Goal: Task Accomplishment & Management: Complete application form

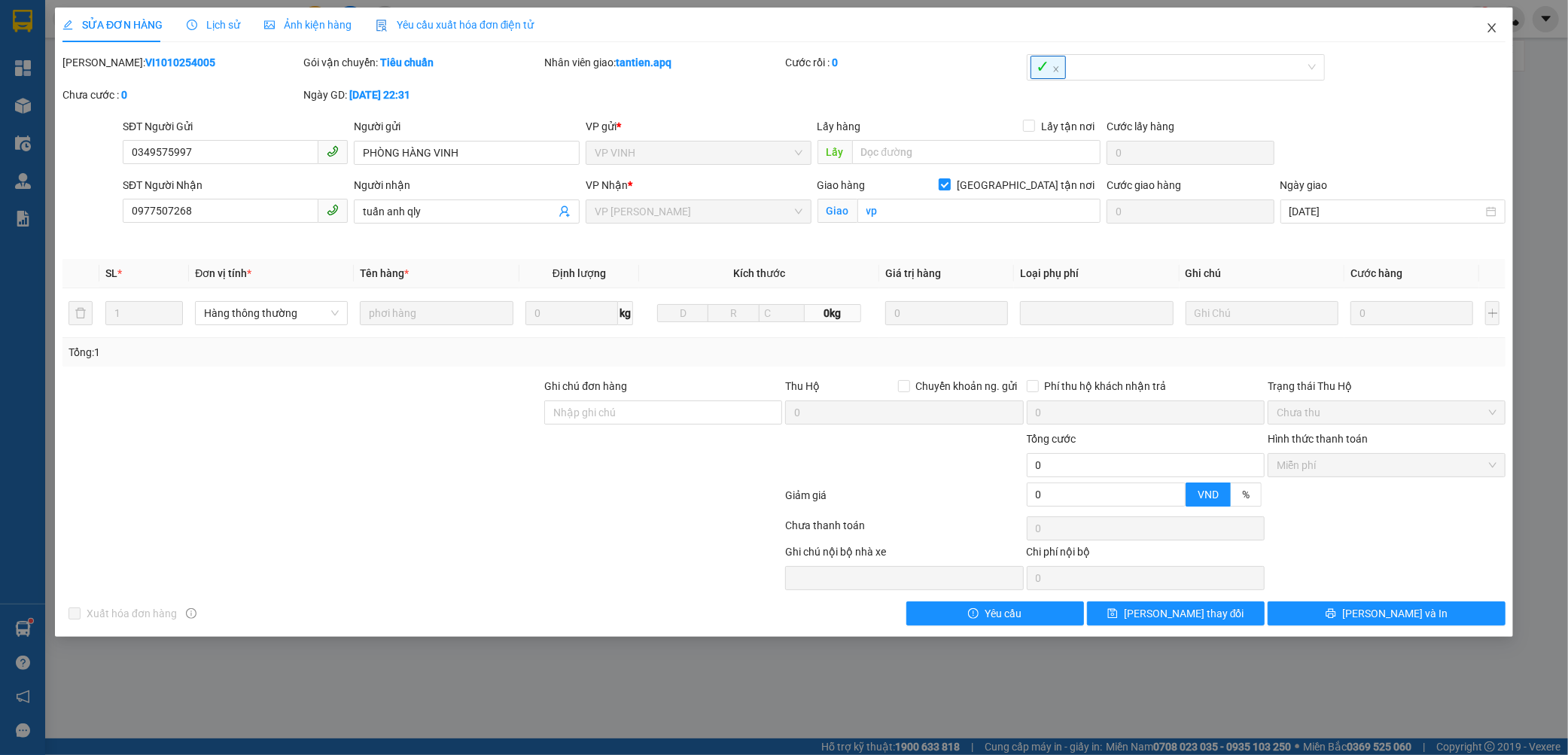
click at [1494, 28] on icon "close" at bounding box center [1491, 28] width 12 height 12
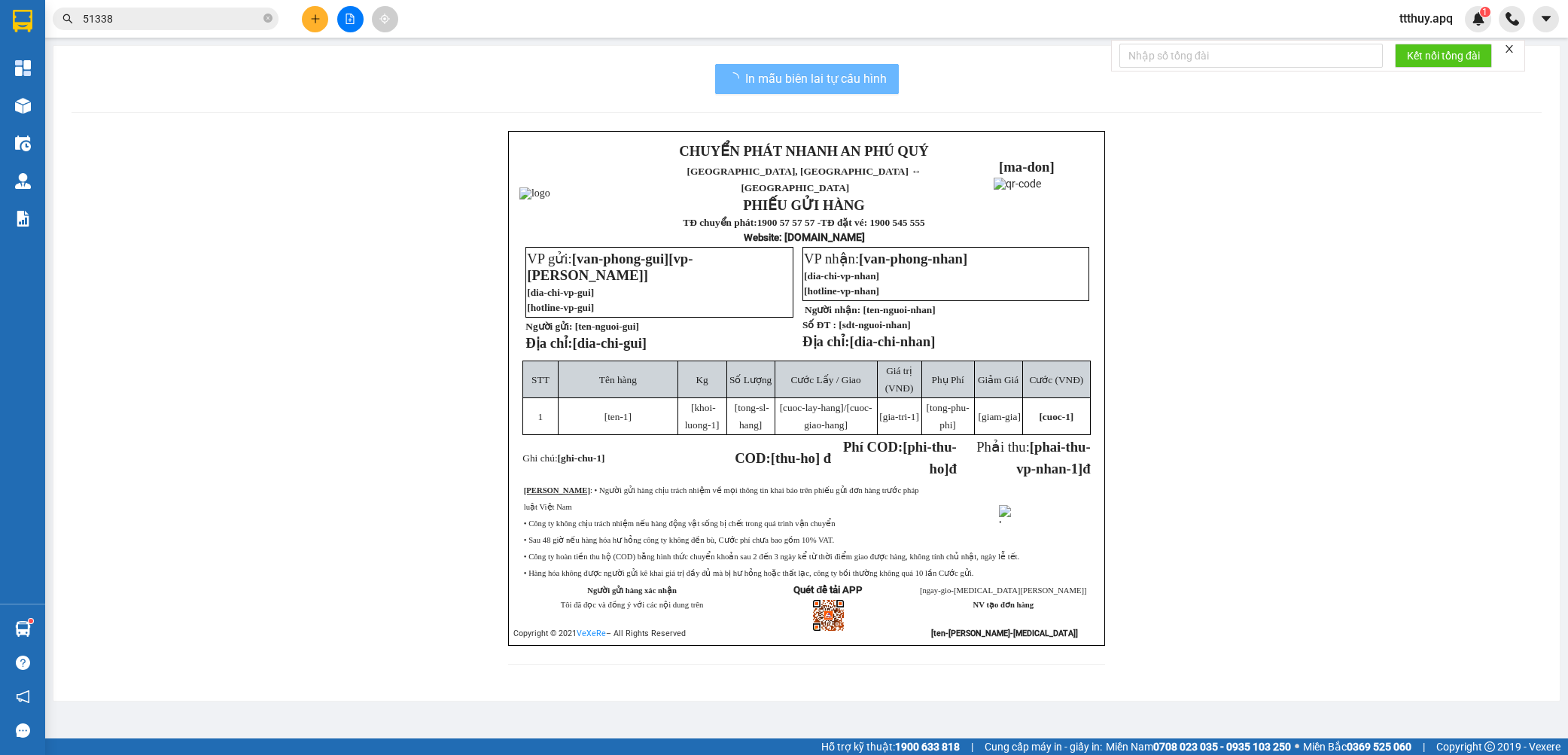
click at [224, 19] on input "51338" at bounding box center [172, 18] width 178 height 17
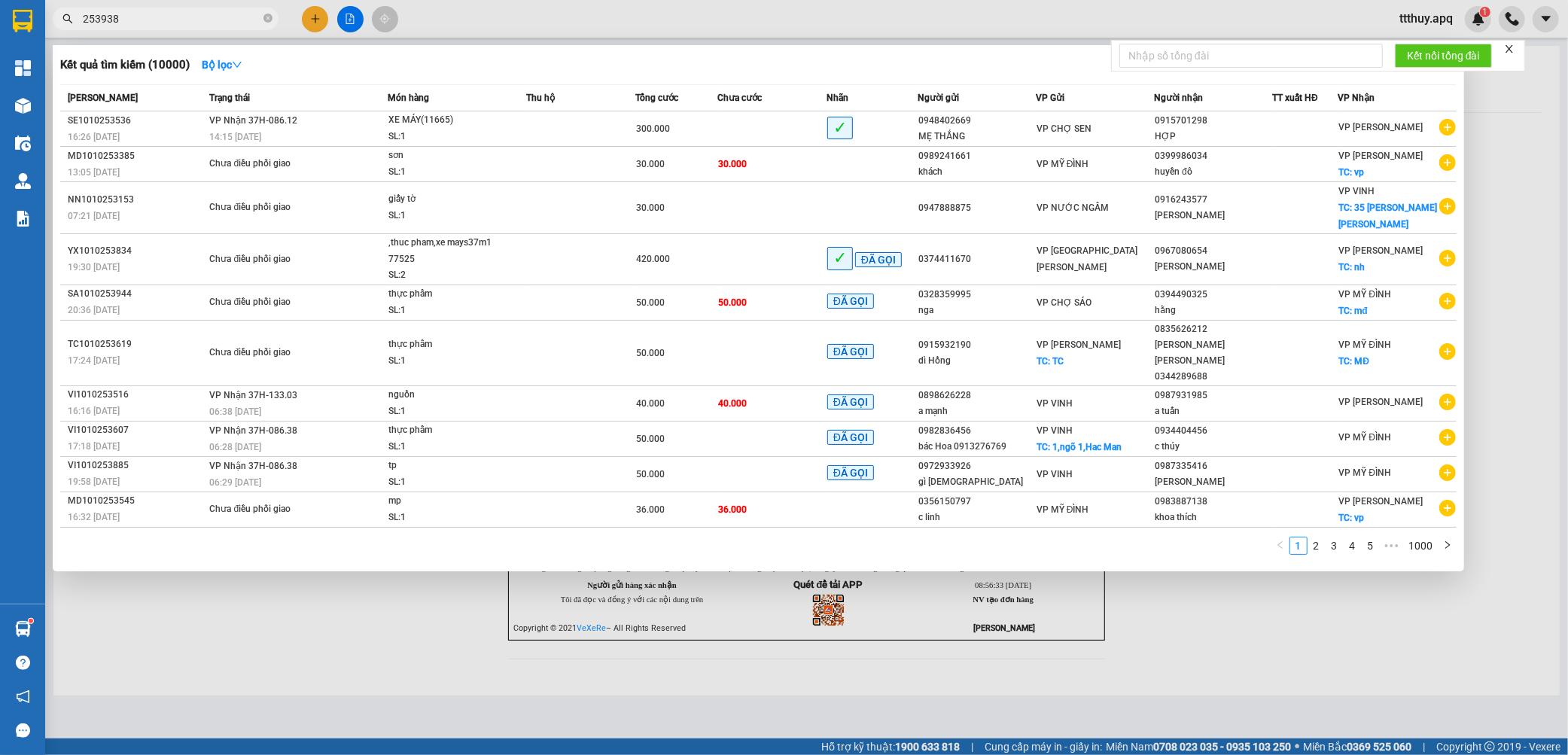
type input "253938"
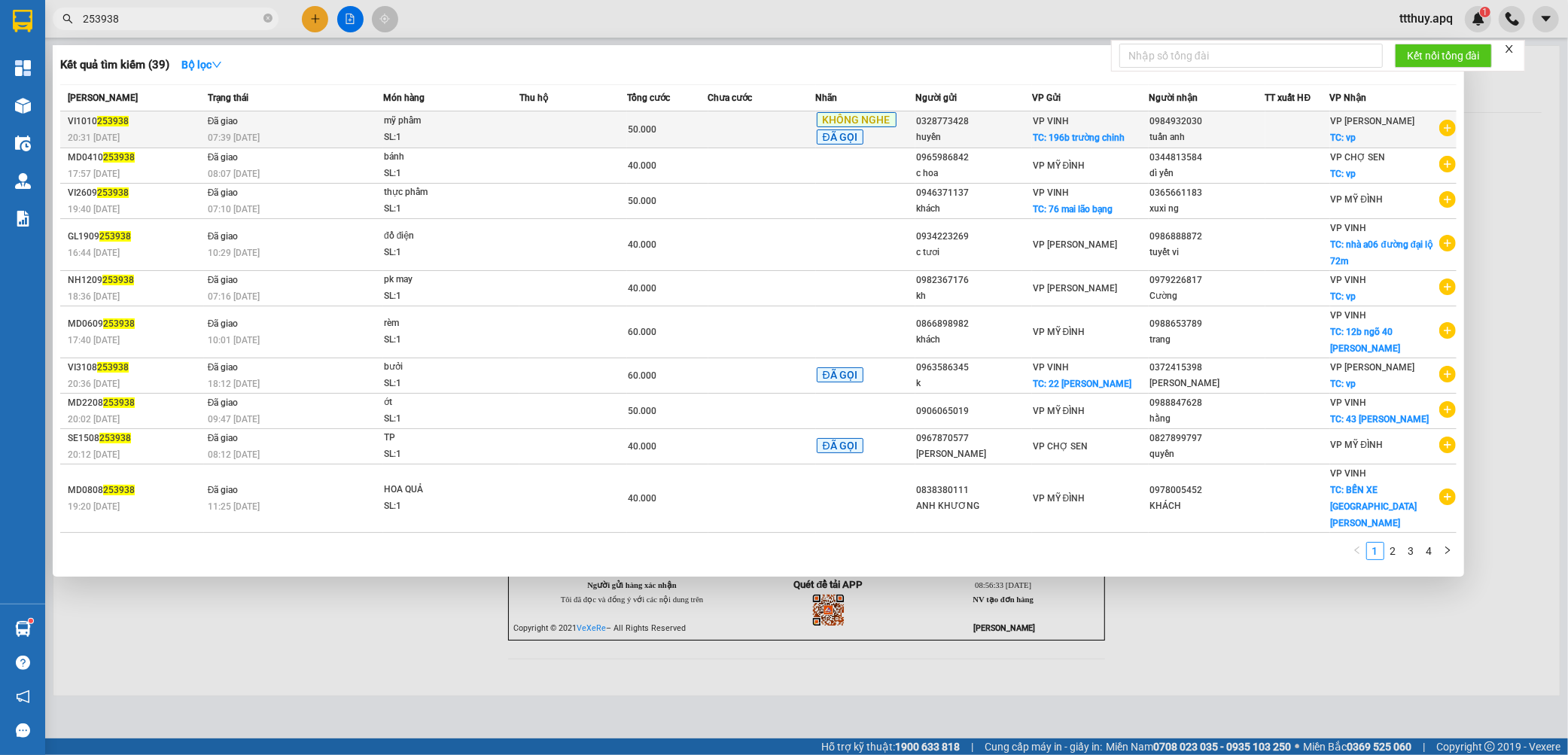
click at [300, 132] on div "07:39 [DATE]" at bounding box center [295, 138] width 175 height 17
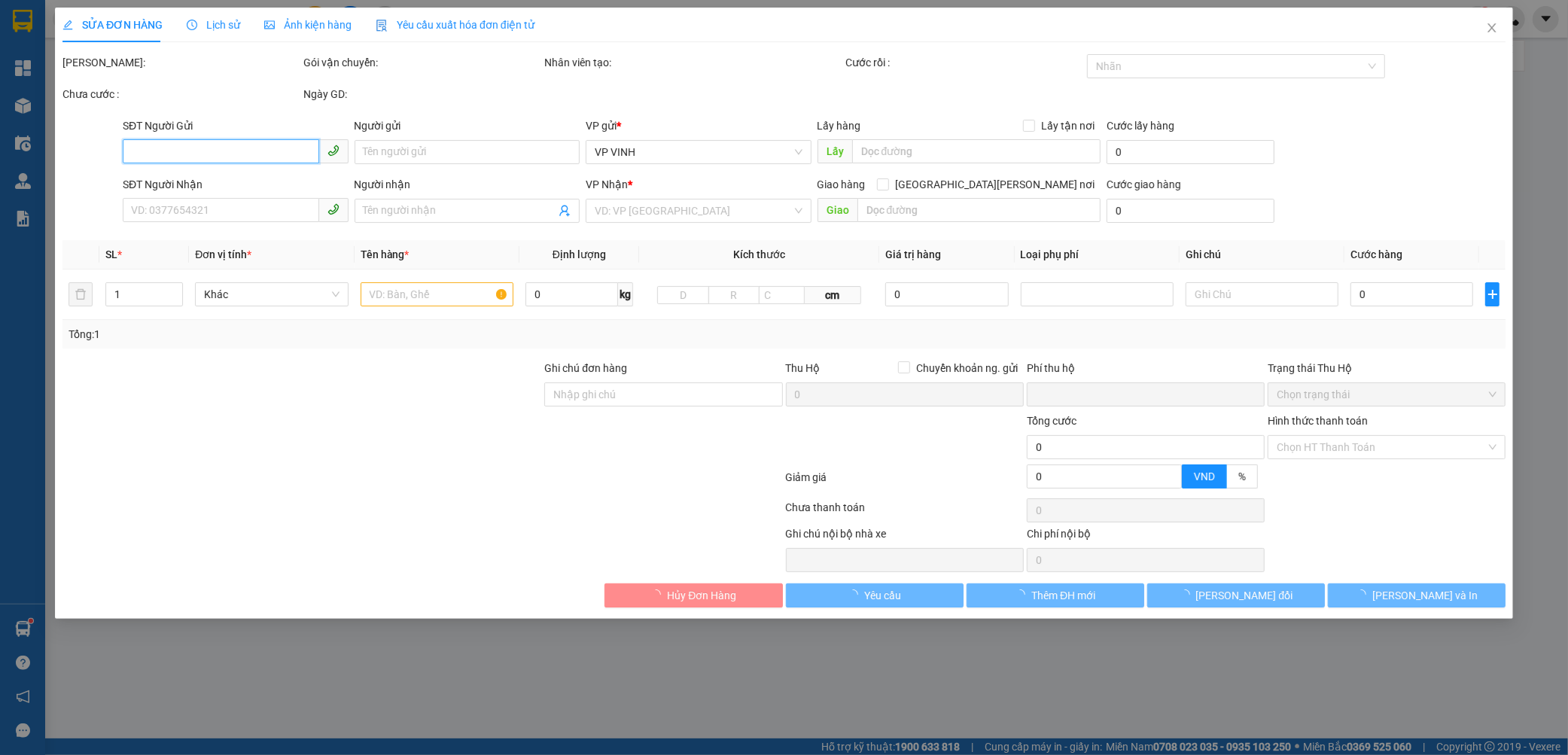
type input "0328773428"
type input "huyền"
checkbox input "true"
type input "196b [PERSON_NAME]"
type input "0984932030"
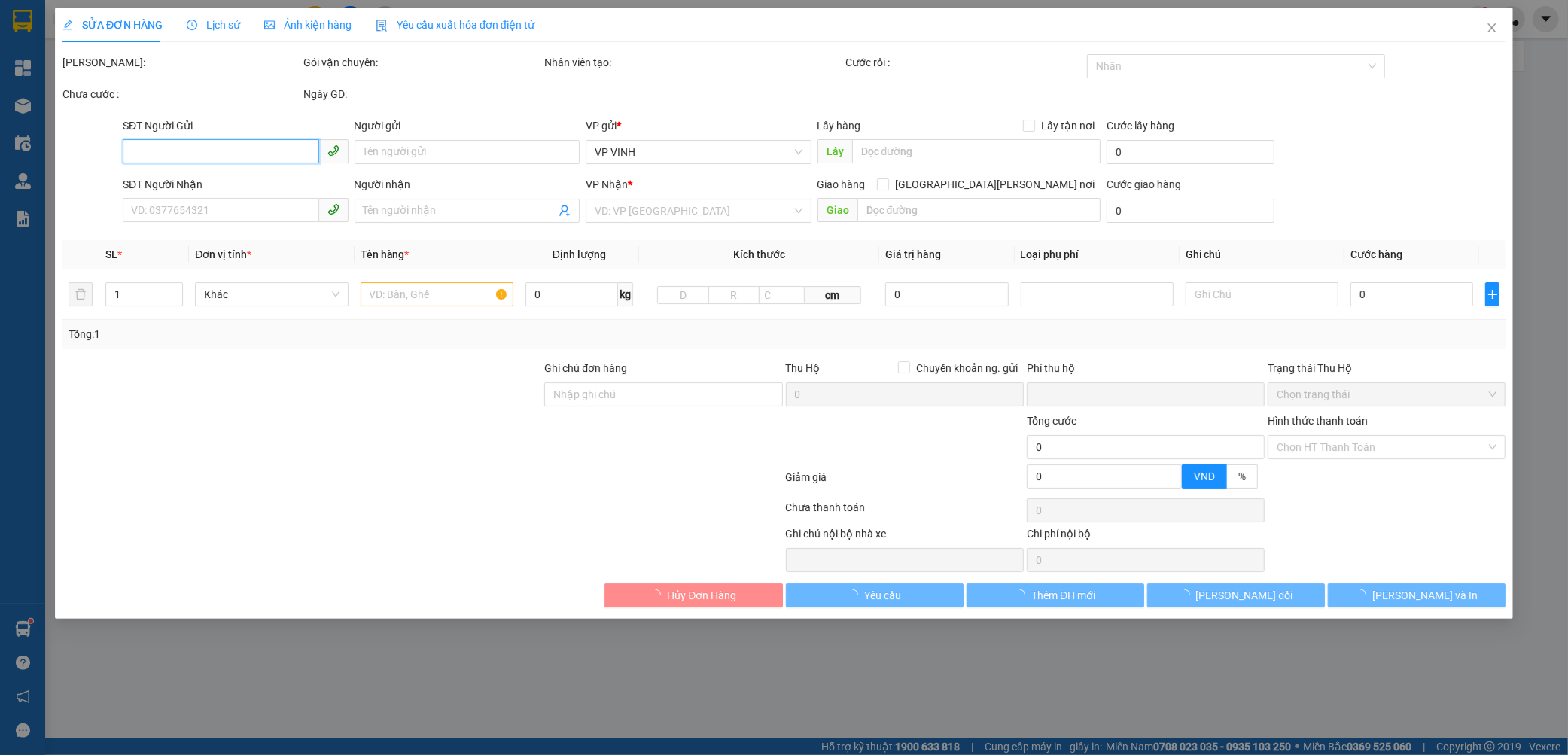
type input "tuấn anh"
checkbox input "true"
type input "vp"
type input "0"
type input "50.000"
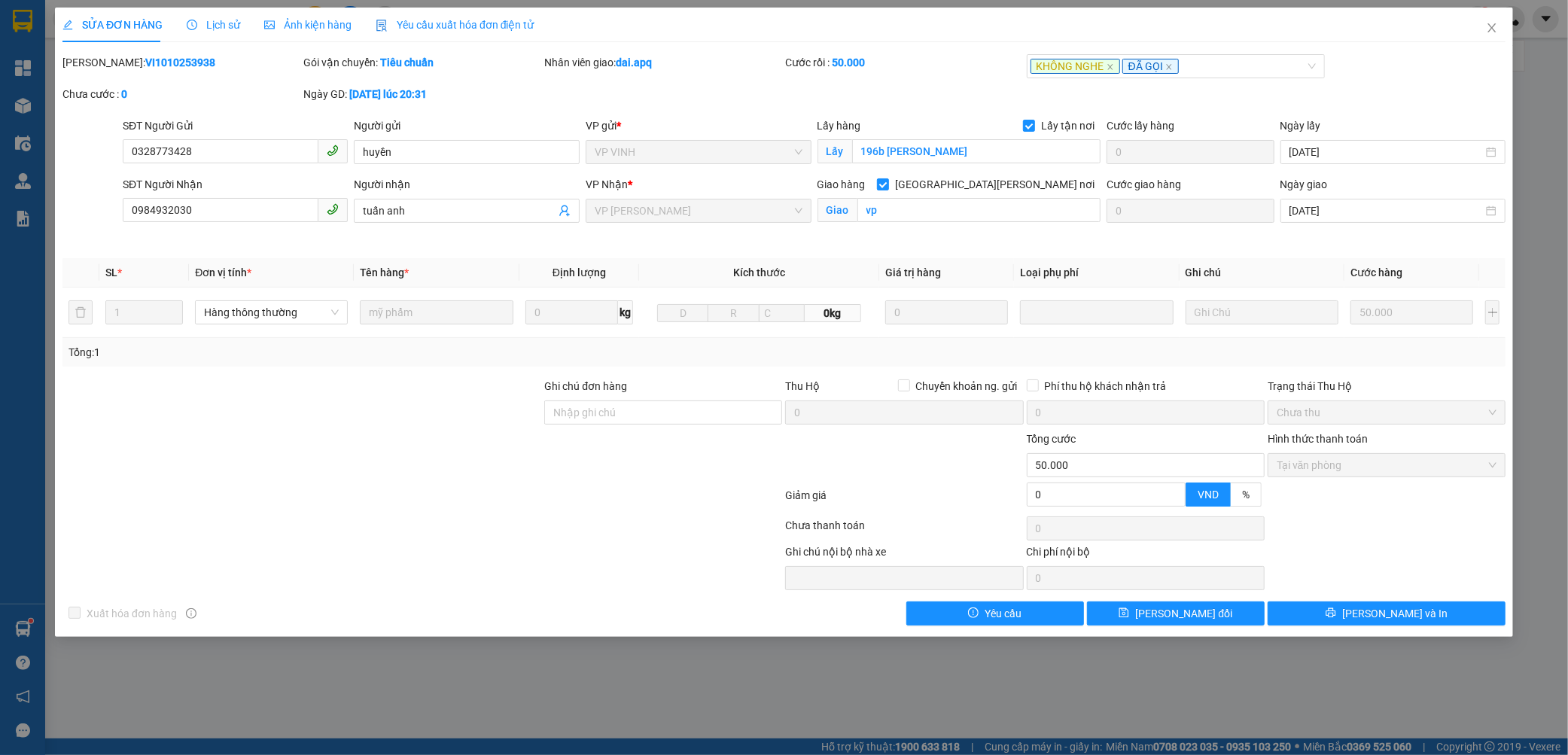
click at [165, 60] on b "VI1010253938" at bounding box center [180, 62] width 70 height 12
copy b "VI1010253938"
drag, startPoint x: 221, startPoint y: 21, endPoint x: 236, endPoint y: 39, distance: 23.4
click at [222, 21] on span "Lịch sử" at bounding box center [213, 25] width 54 height 12
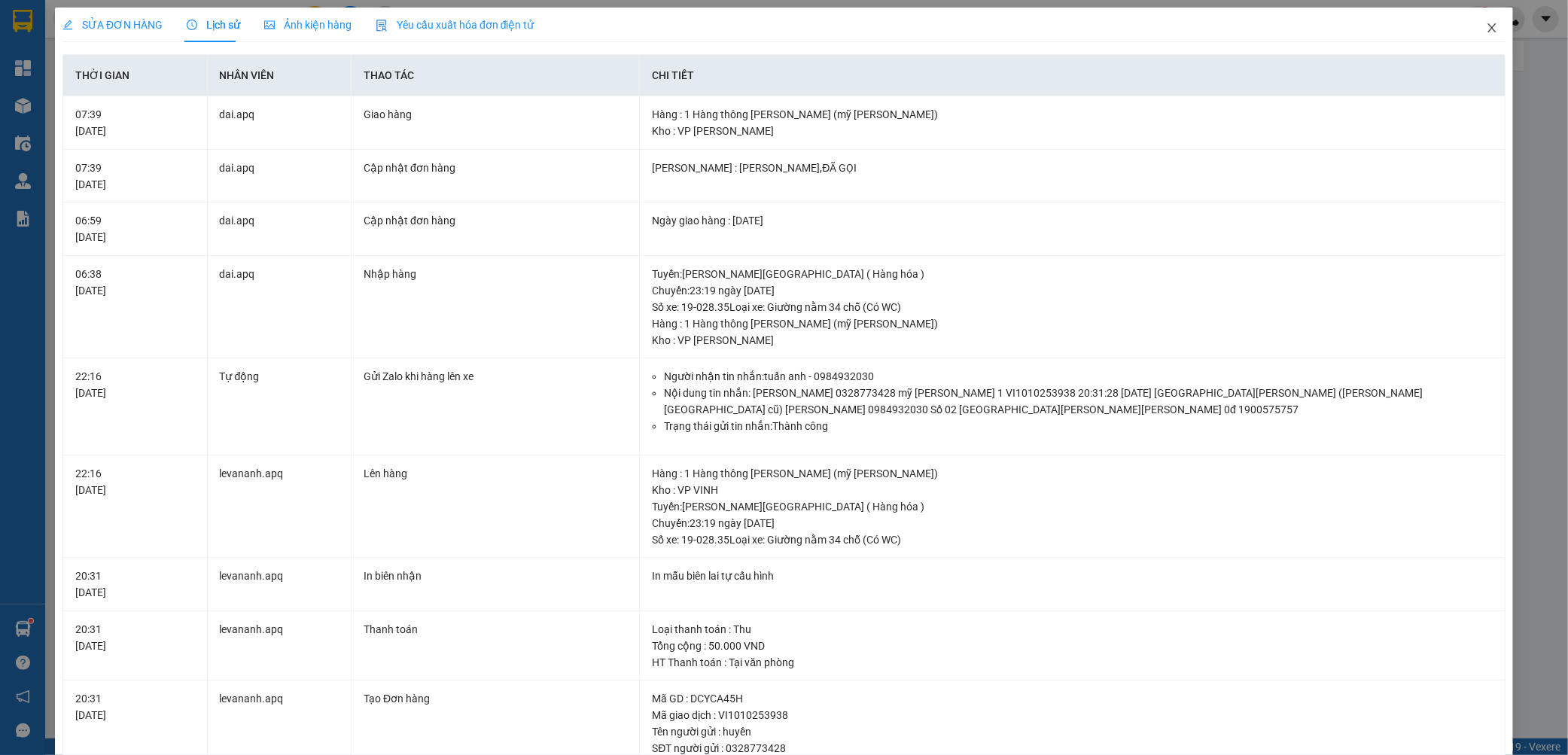
click at [1471, 23] on span "Close" at bounding box center [1491, 28] width 42 height 42
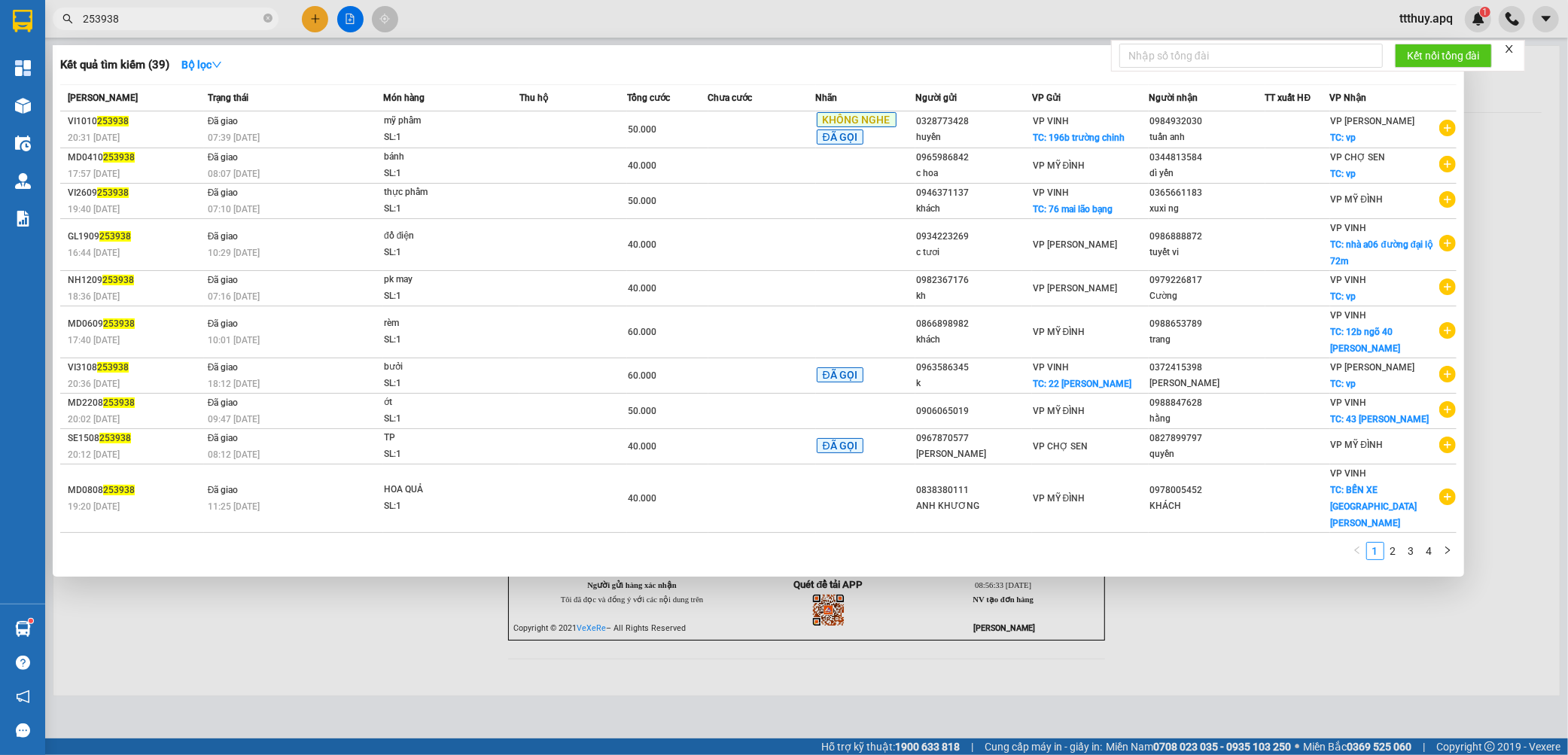
click at [227, 21] on input "253938" at bounding box center [172, 18] width 178 height 17
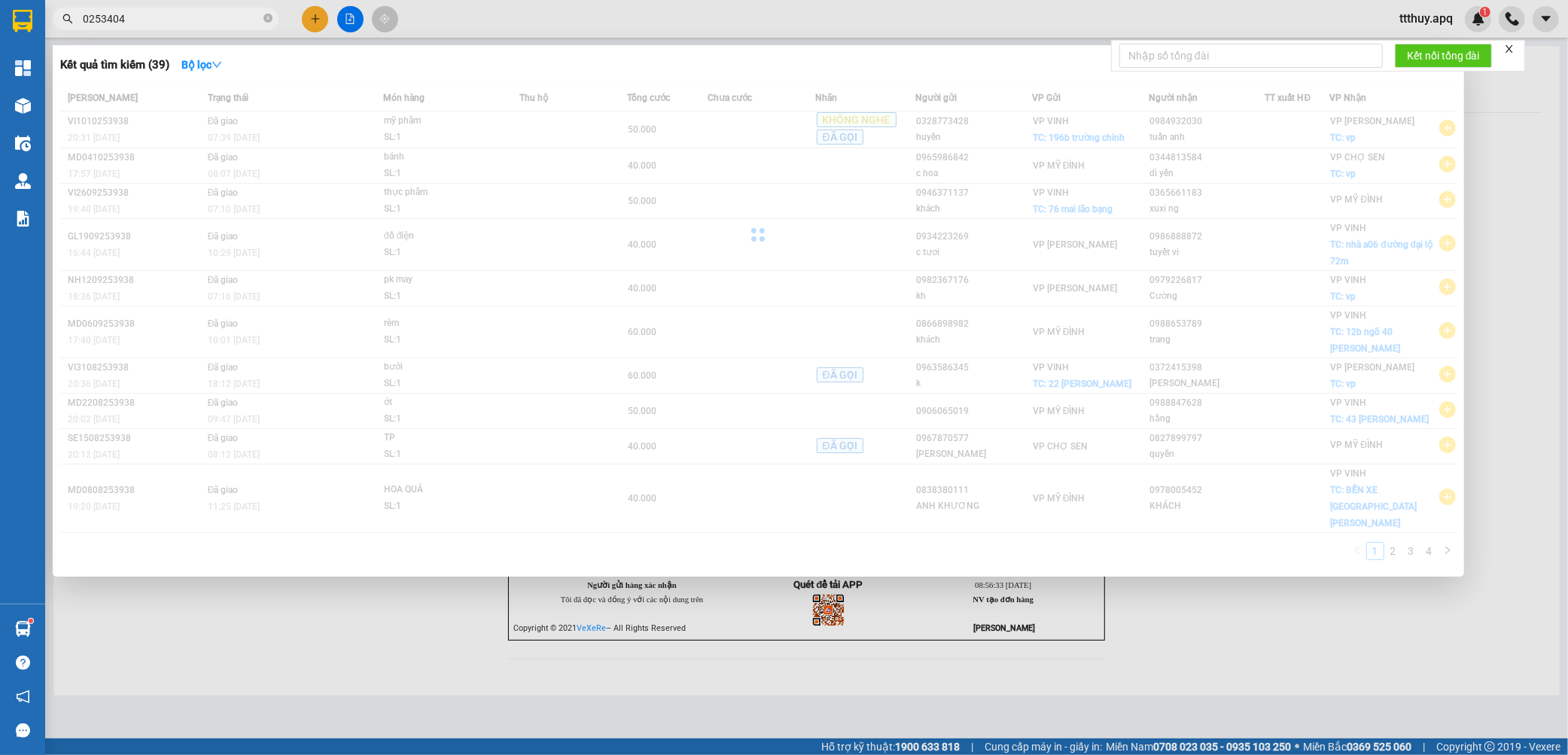
type input "0253404"
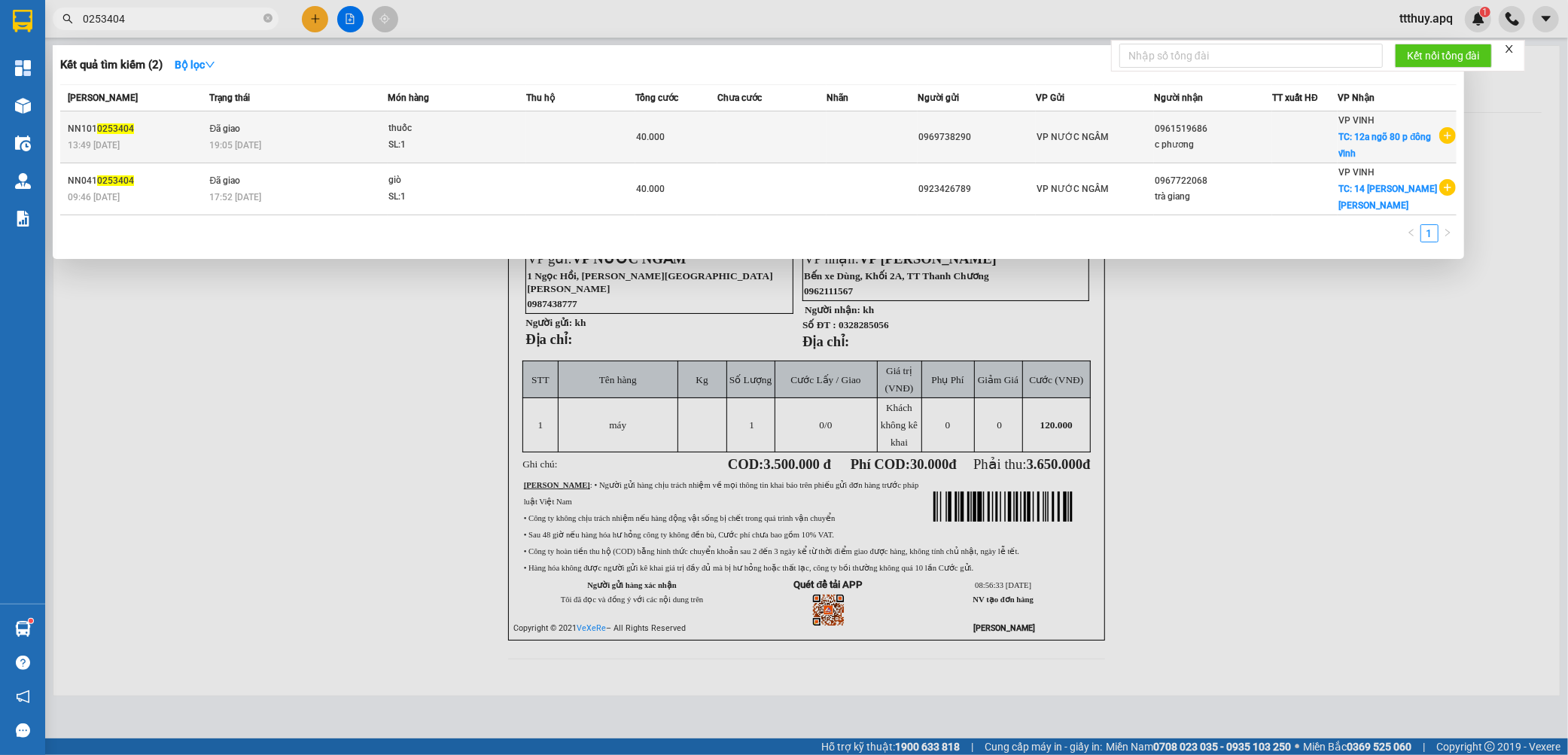
click at [447, 138] on div "SL: 1" at bounding box center [444, 145] width 113 height 17
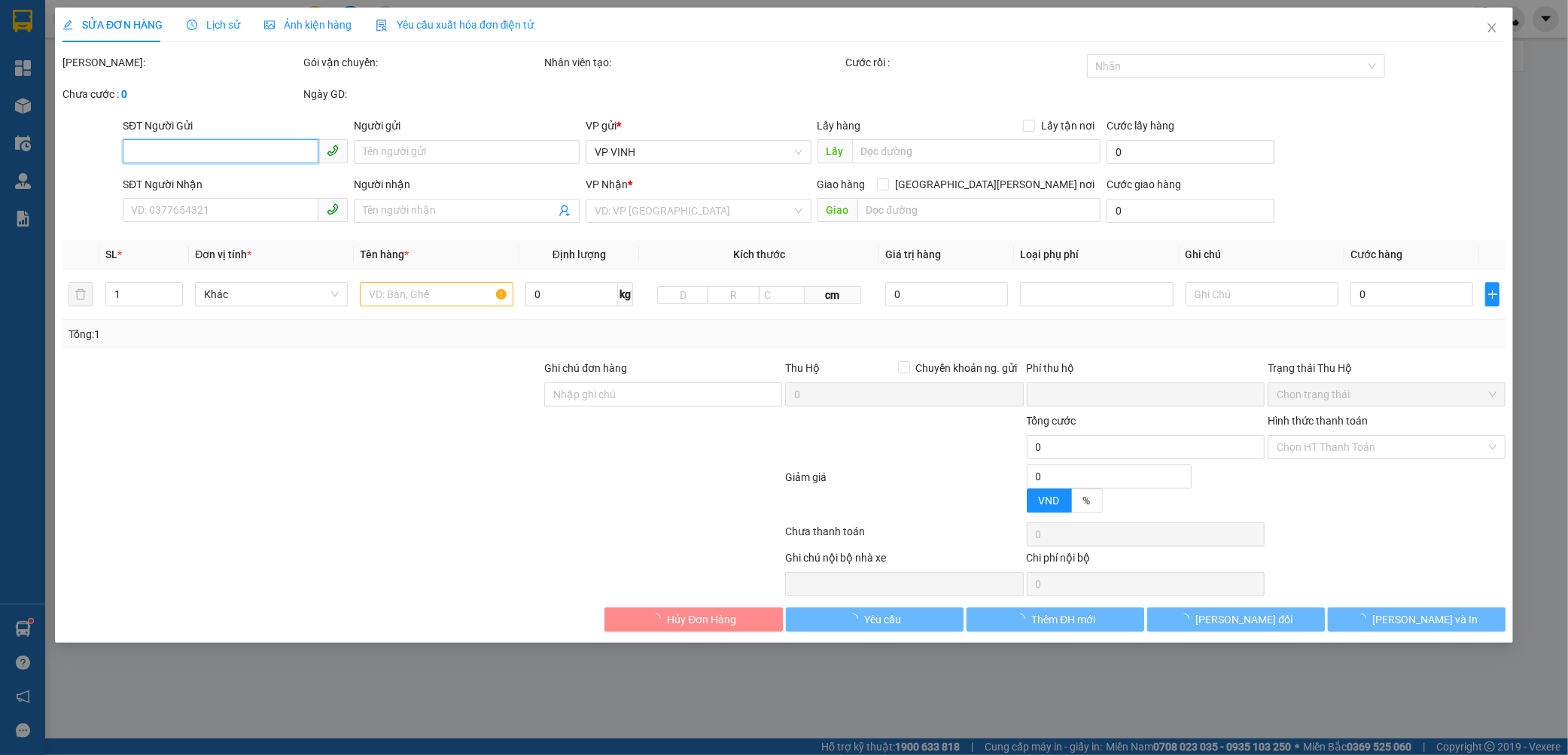
type input "0969738290"
type input "0961519686"
type input "c phương"
checkbox input "true"
type input "12a ngõ 80 p đông vĩnh"
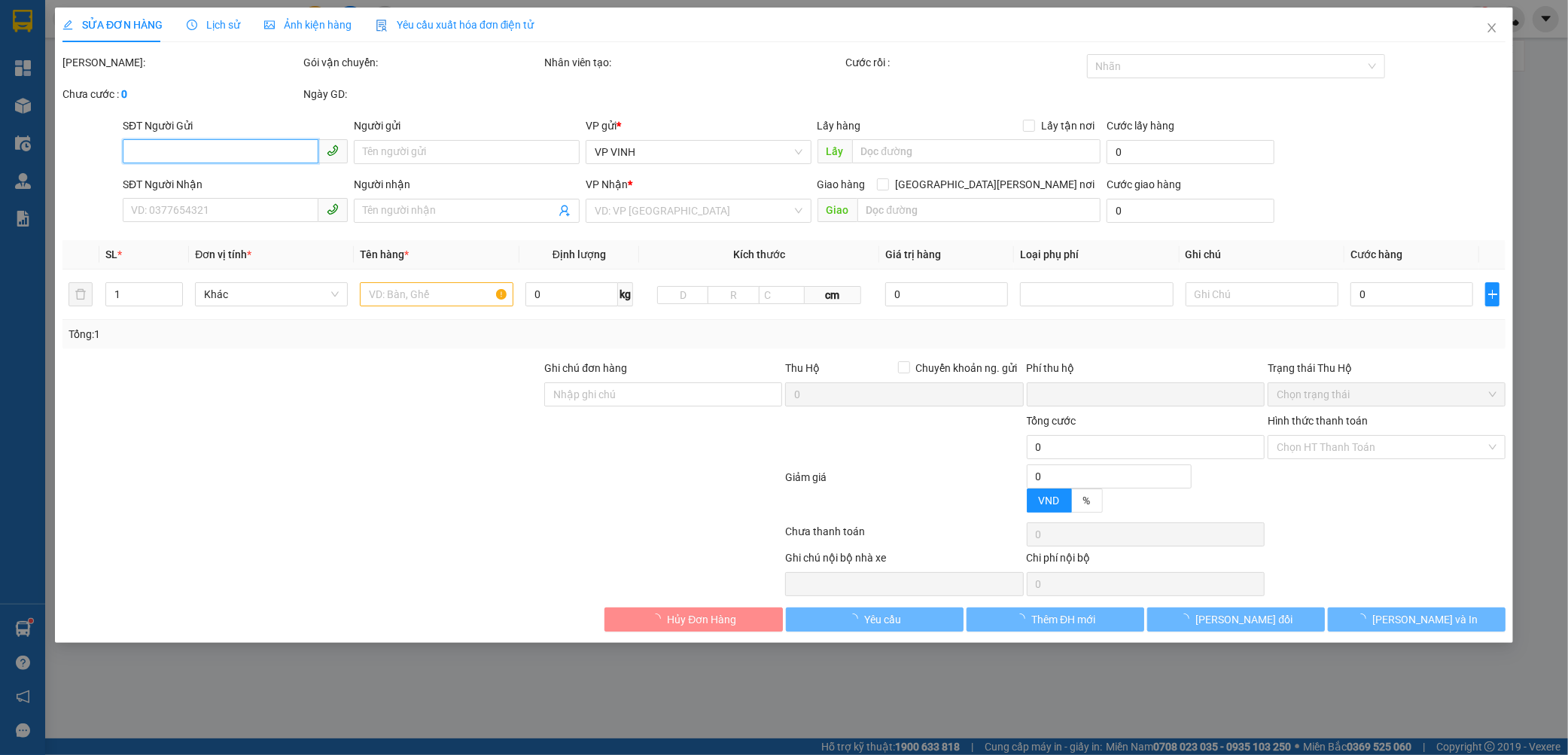
type input "0"
type input "40.000"
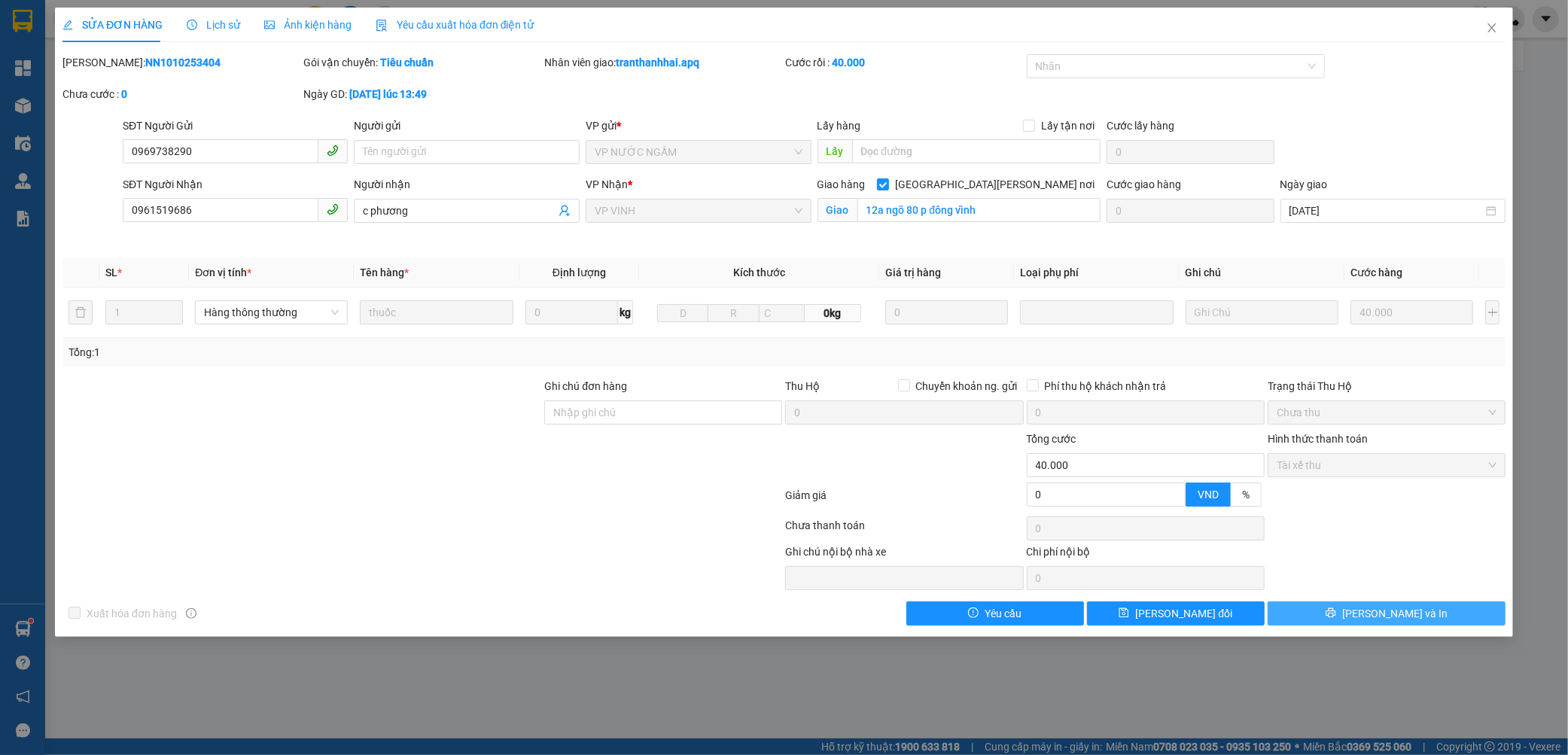
click at [1294, 612] on button "[PERSON_NAME] và In" at bounding box center [1386, 613] width 238 height 24
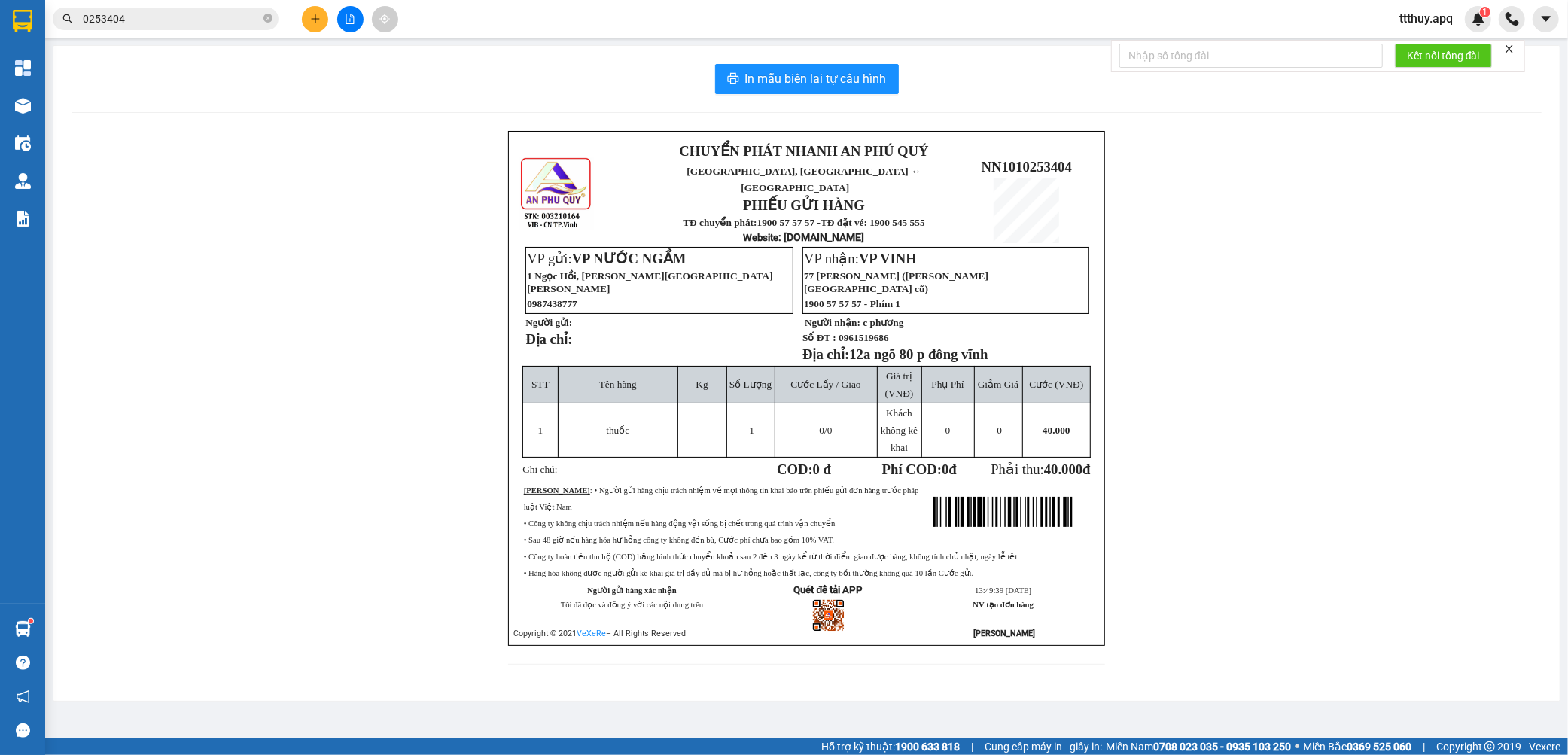
click at [226, 18] on input "0253404" at bounding box center [172, 18] width 178 height 17
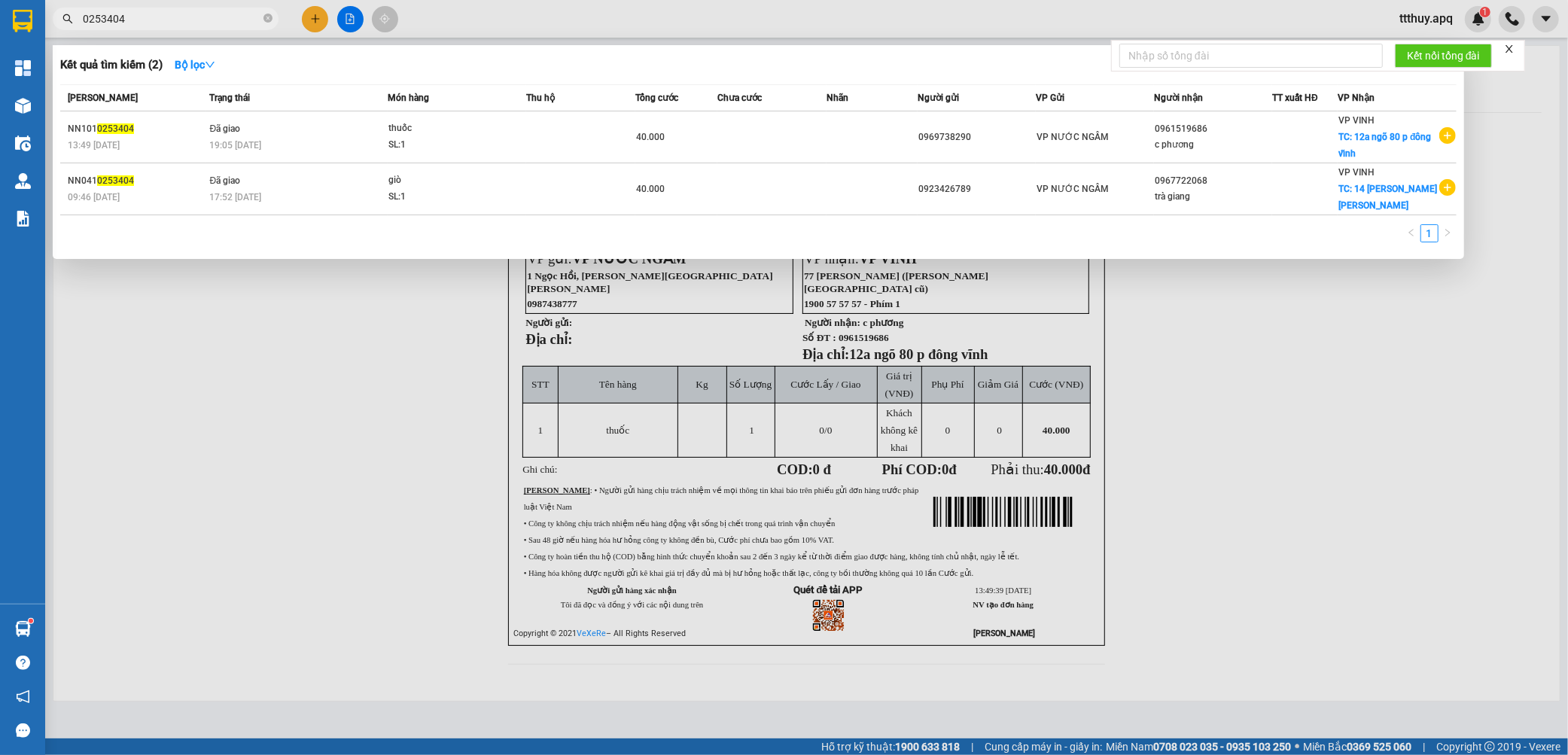
click at [226, 18] on input "0253404" at bounding box center [172, 18] width 178 height 17
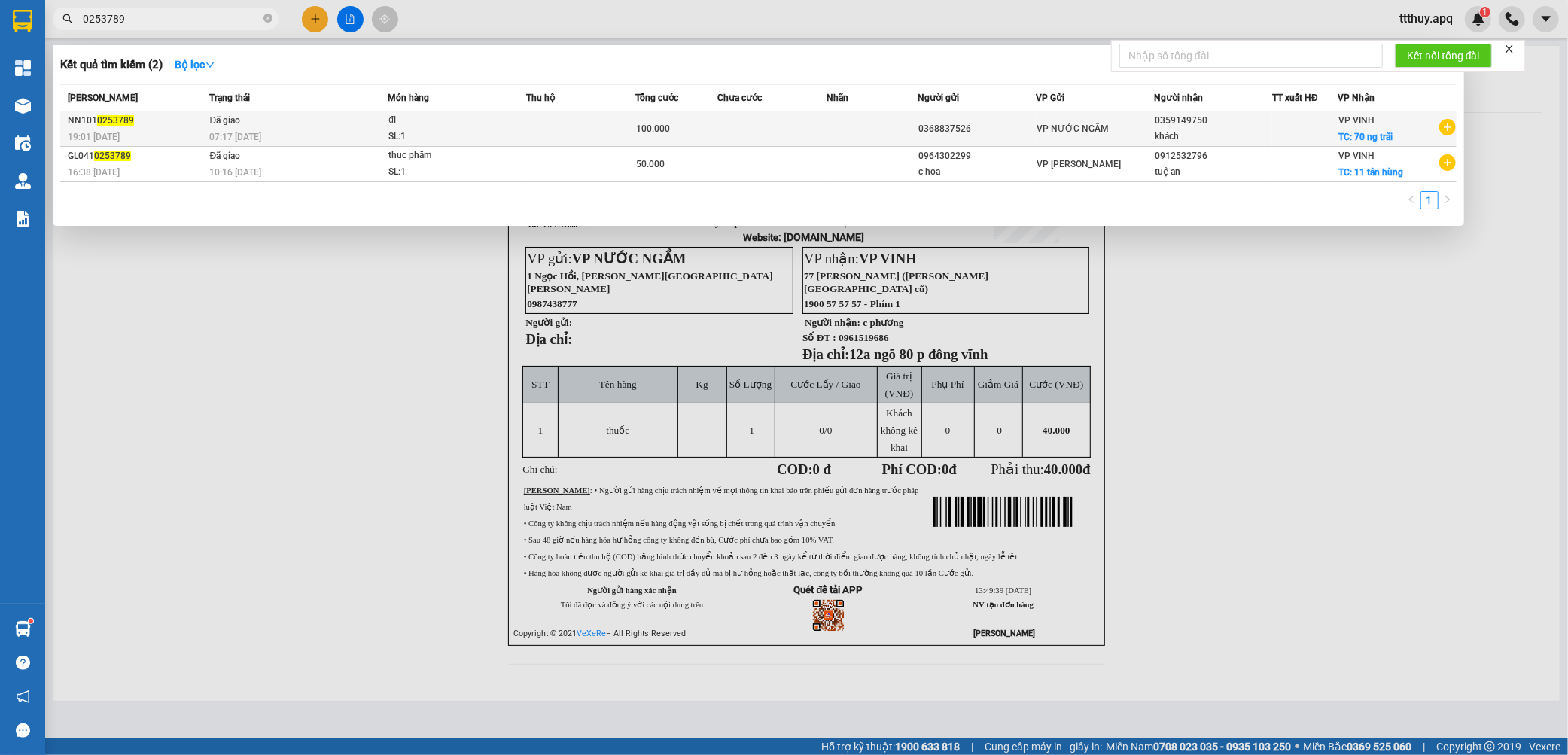
type input "0253789"
click at [290, 135] on div "07:17 [DATE]" at bounding box center [298, 137] width 178 height 17
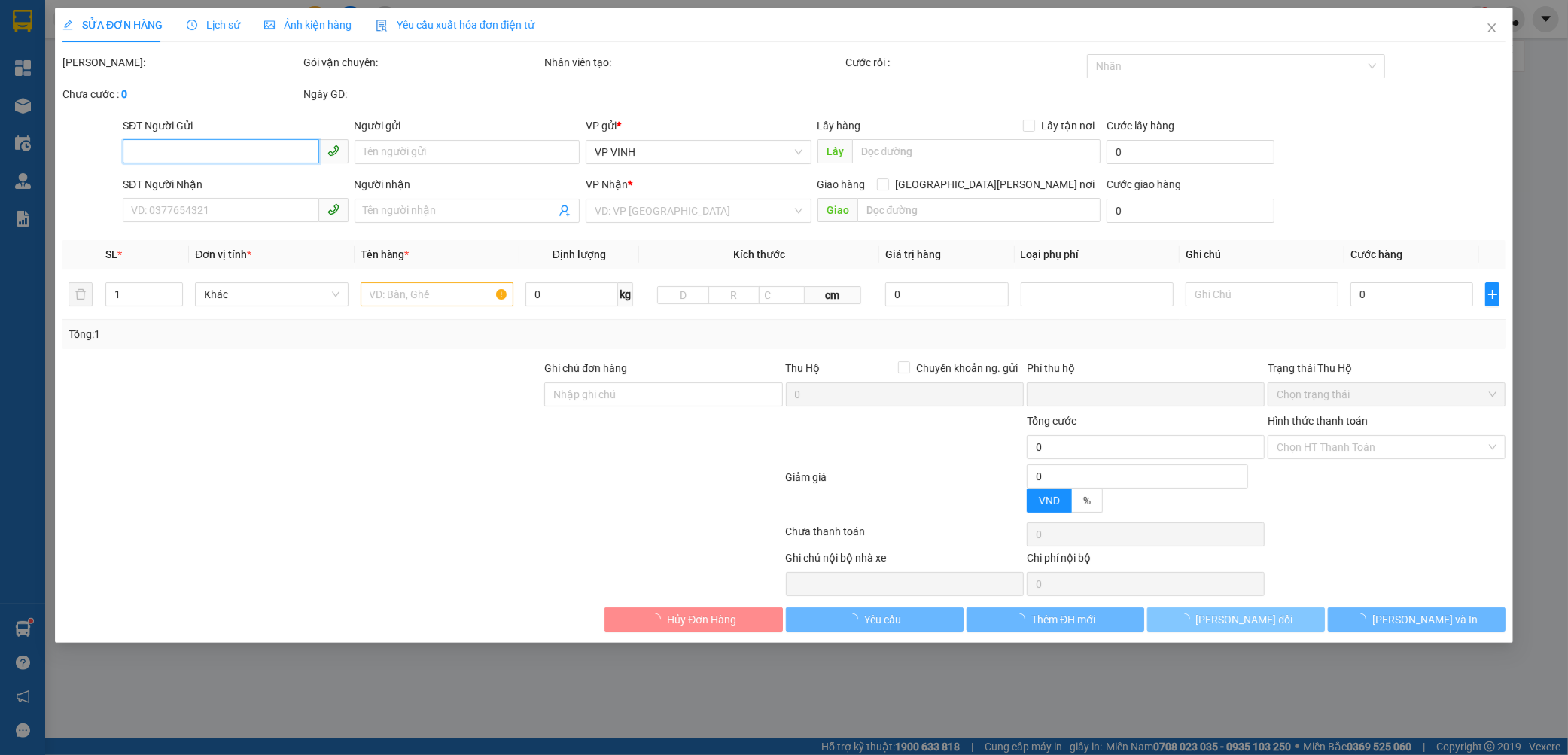
type input "0368837526"
type input "0359149750"
type input "khách"
checkbox input "true"
type input "70 ng trãi"
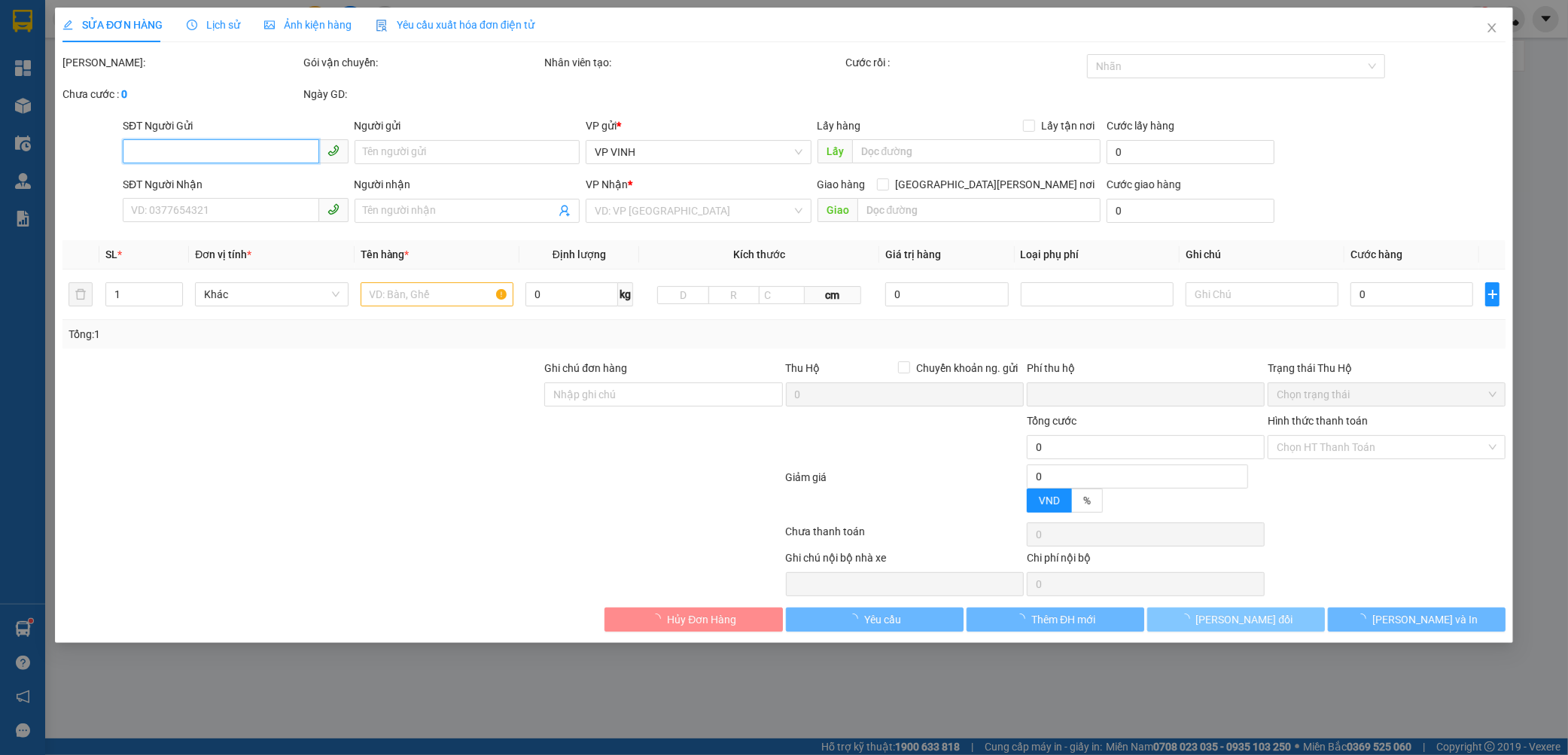
type input "0"
type input "100.000"
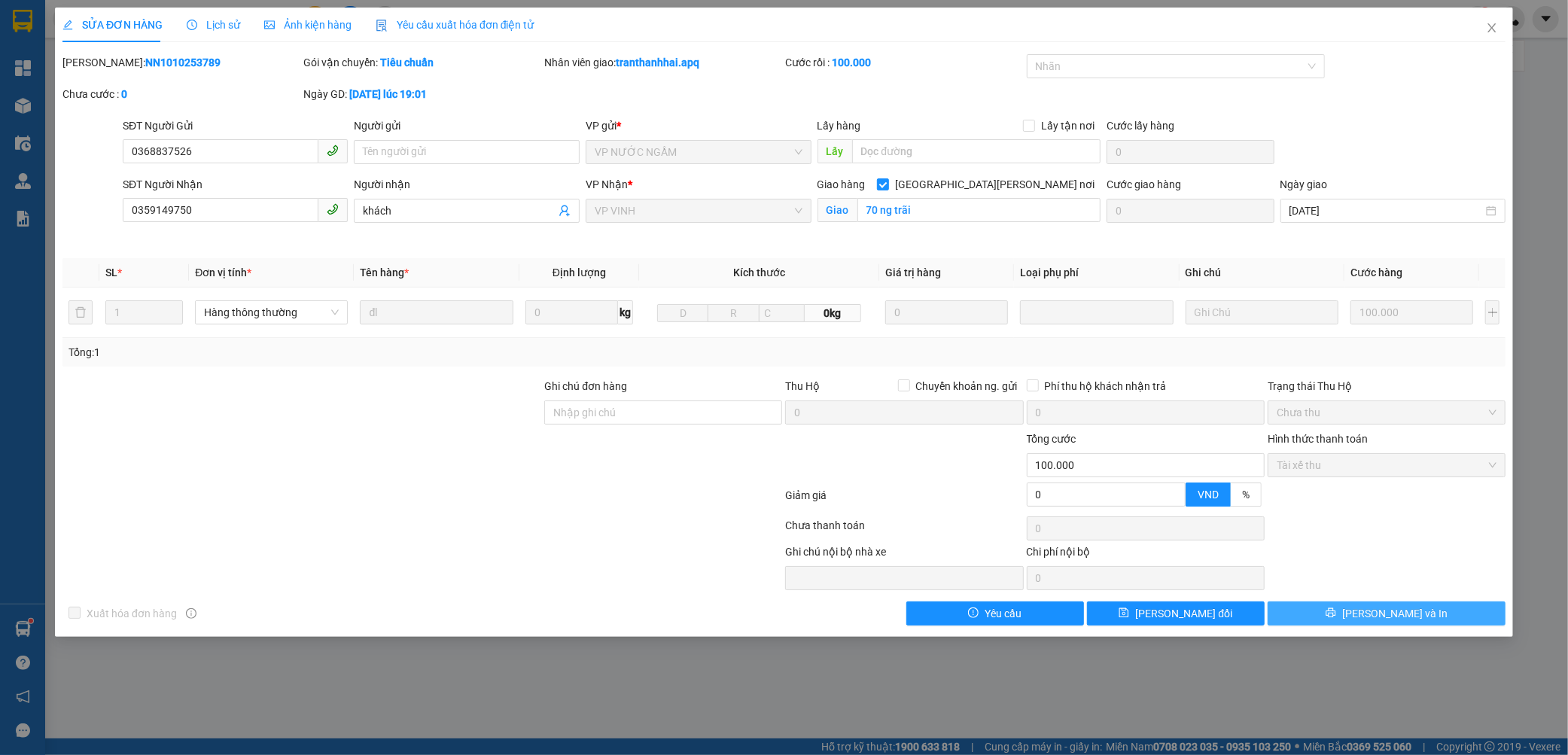
click at [1341, 615] on button "[PERSON_NAME] và In" at bounding box center [1386, 613] width 238 height 24
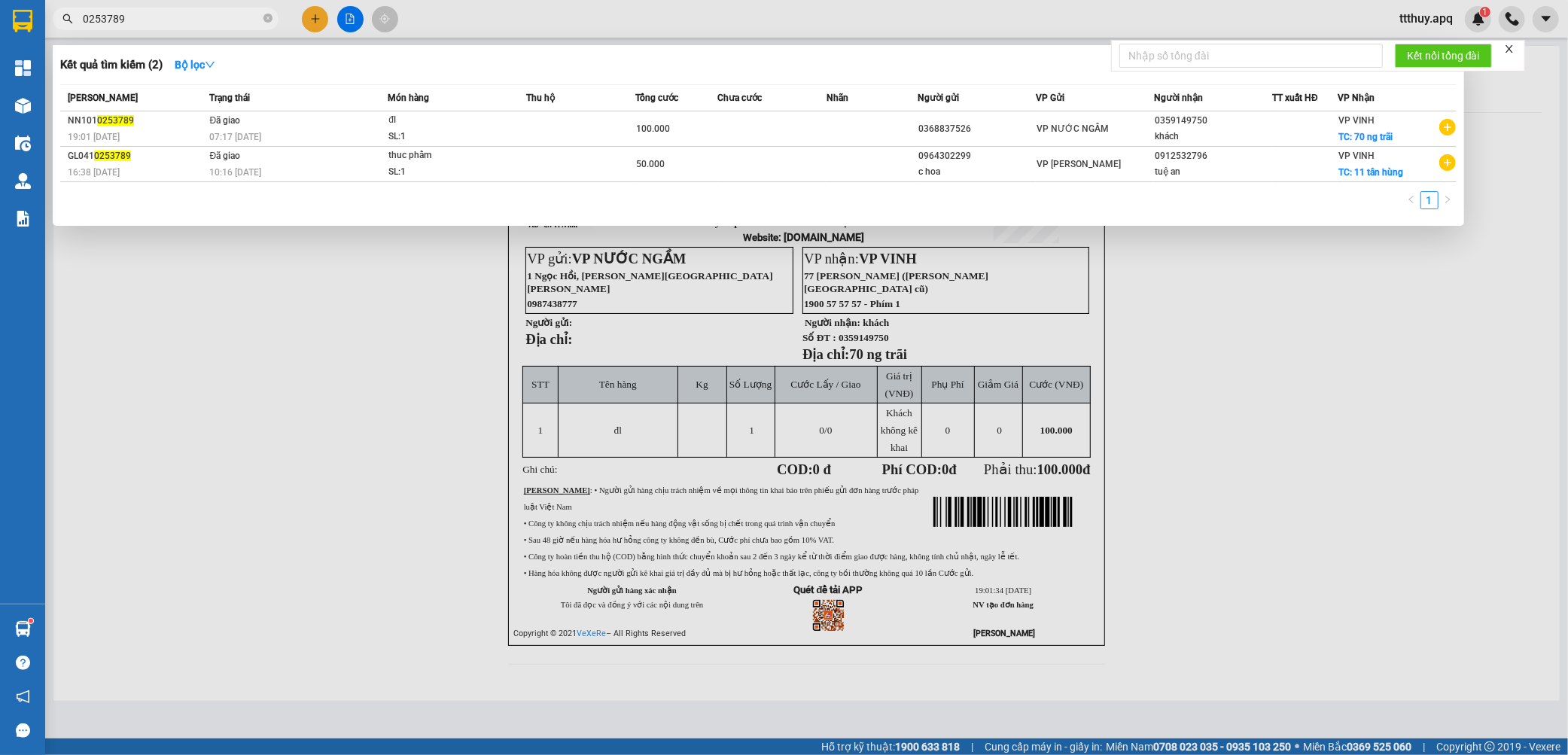
click at [141, 17] on input "0253789" at bounding box center [172, 18] width 178 height 17
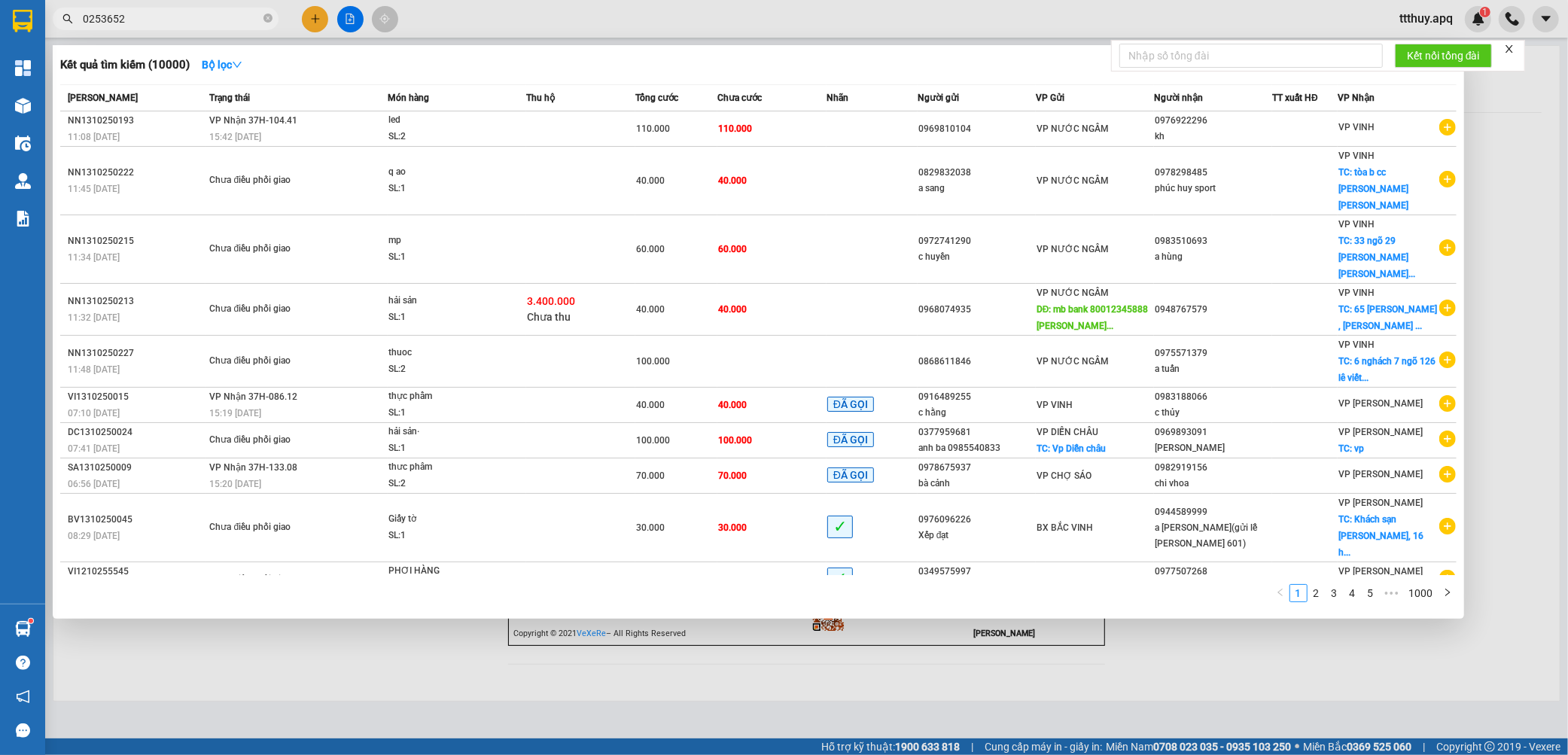
type input "0253652"
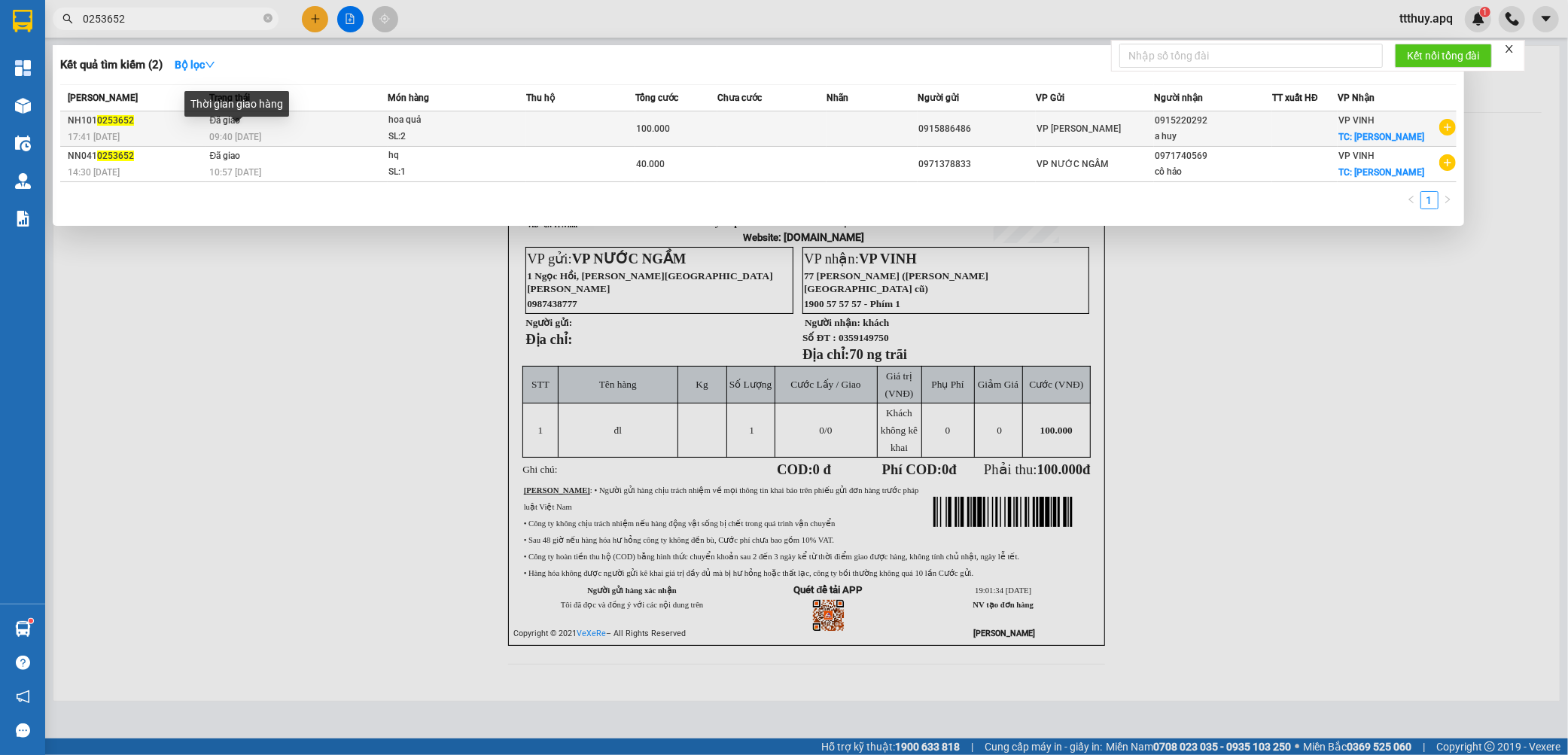
click at [229, 135] on span "09:40 [DATE]" at bounding box center [236, 137] width 52 height 10
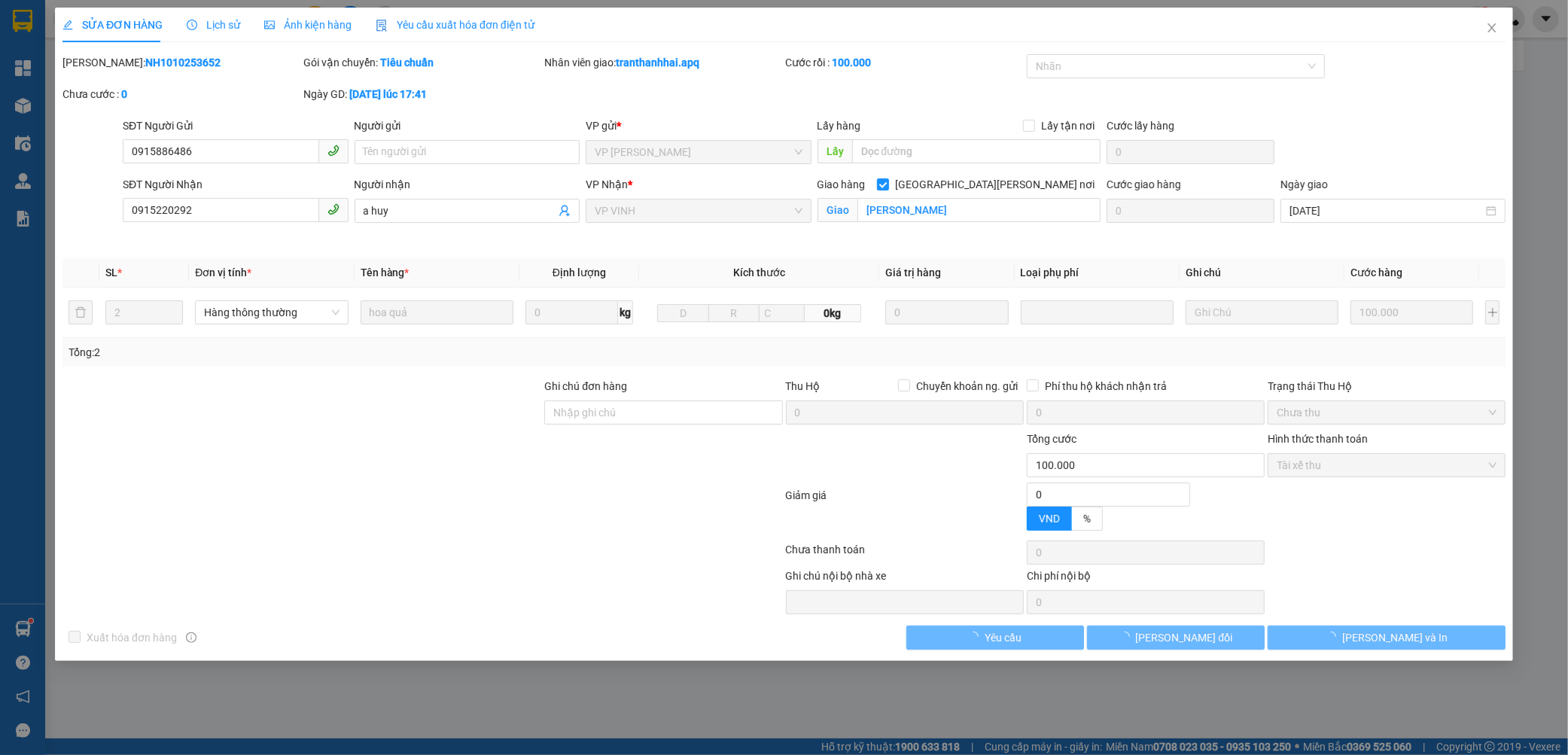
type input "0915886486"
type input "0915220292"
type input "a huy"
checkbox input "true"
type input "[PERSON_NAME]"
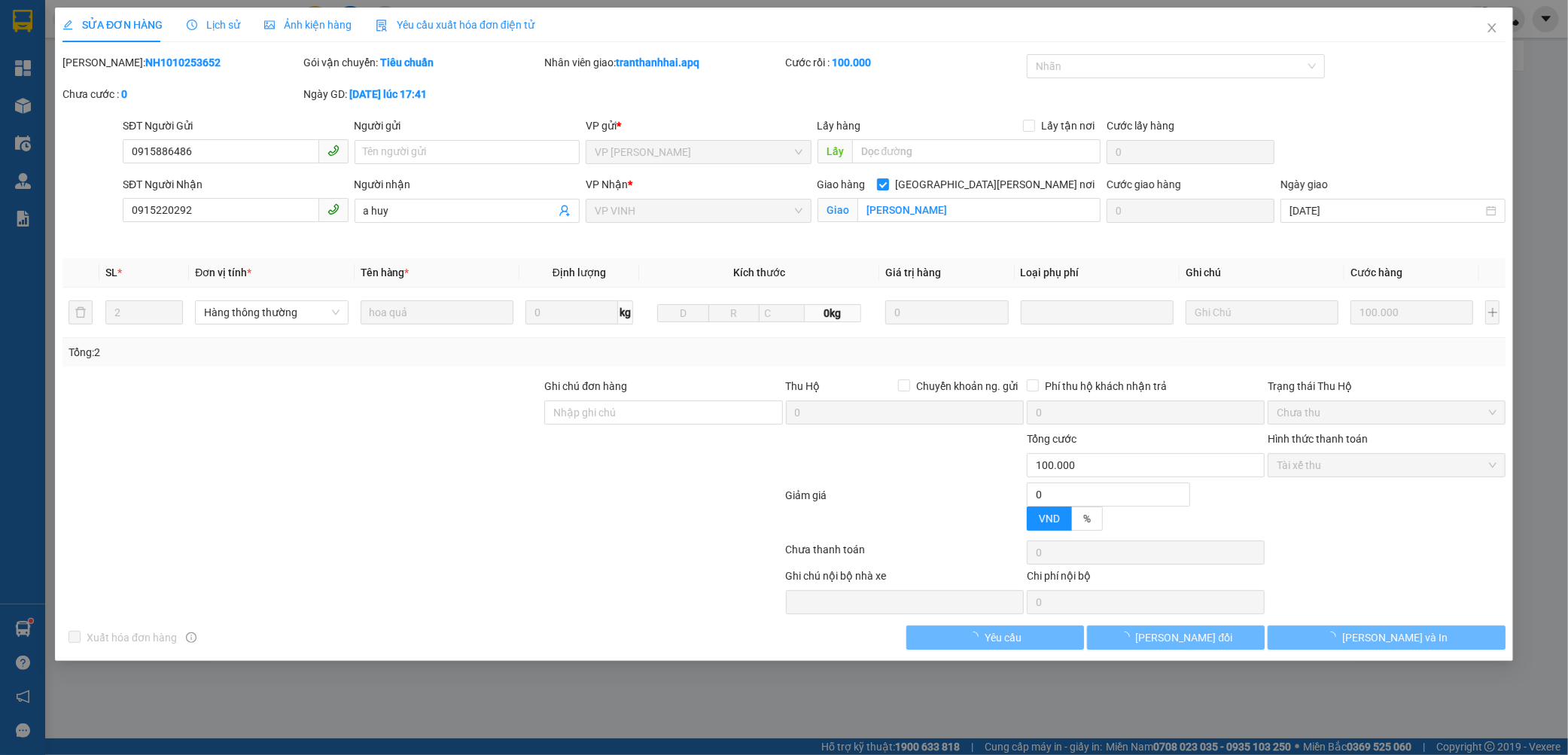
type input "0"
type input "100.000"
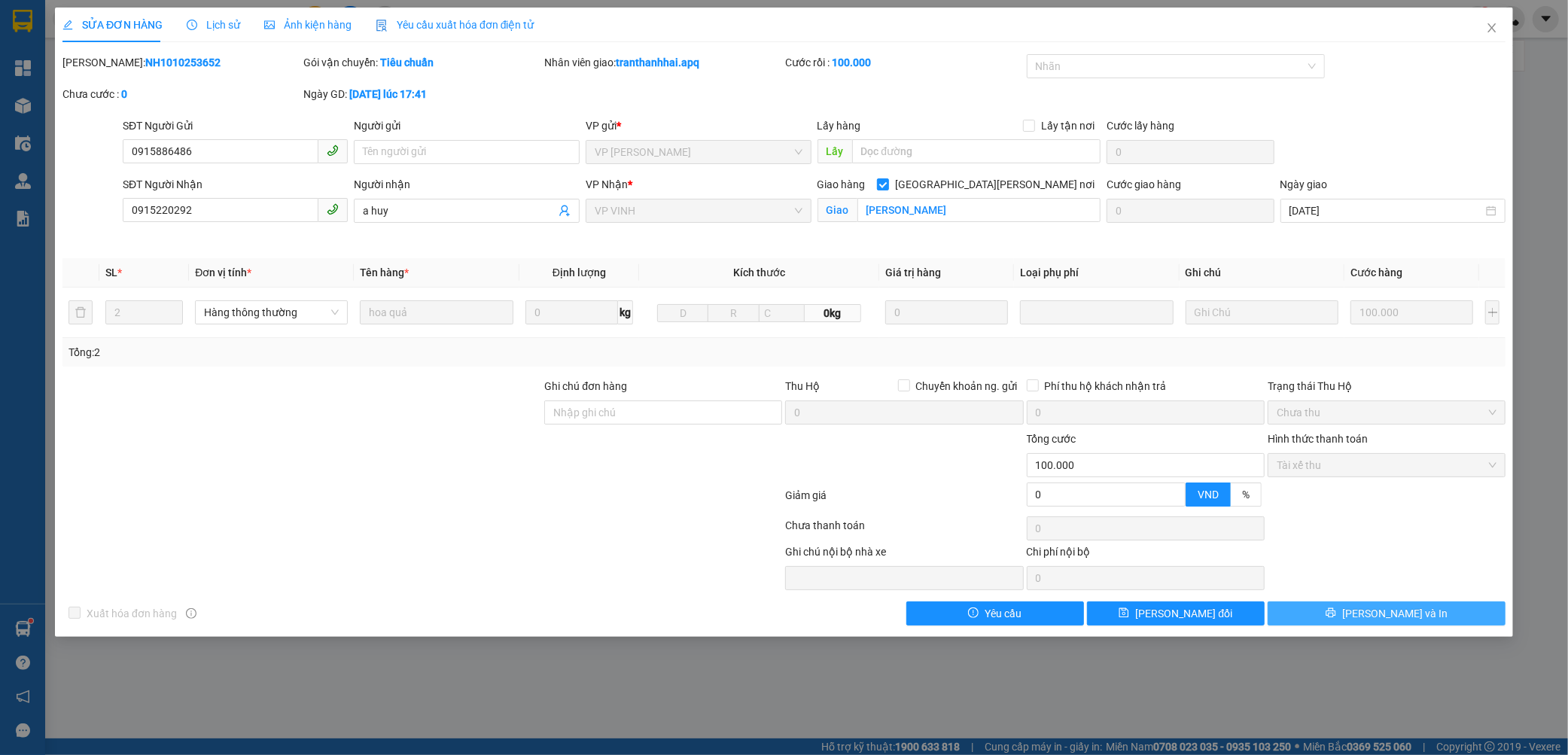
click at [1298, 605] on button "[PERSON_NAME] và In" at bounding box center [1386, 613] width 238 height 24
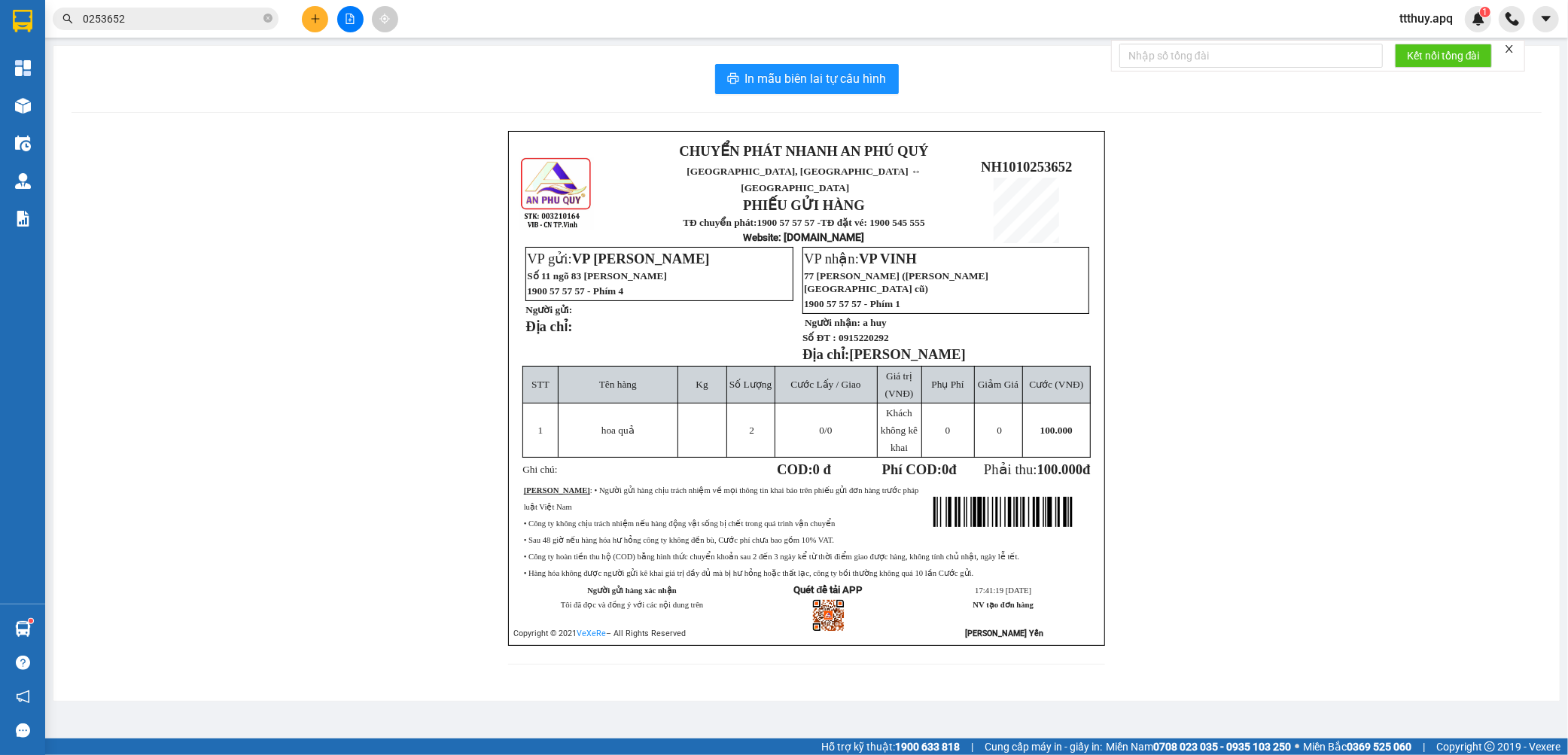
click at [213, 17] on input "0253652" at bounding box center [172, 18] width 178 height 17
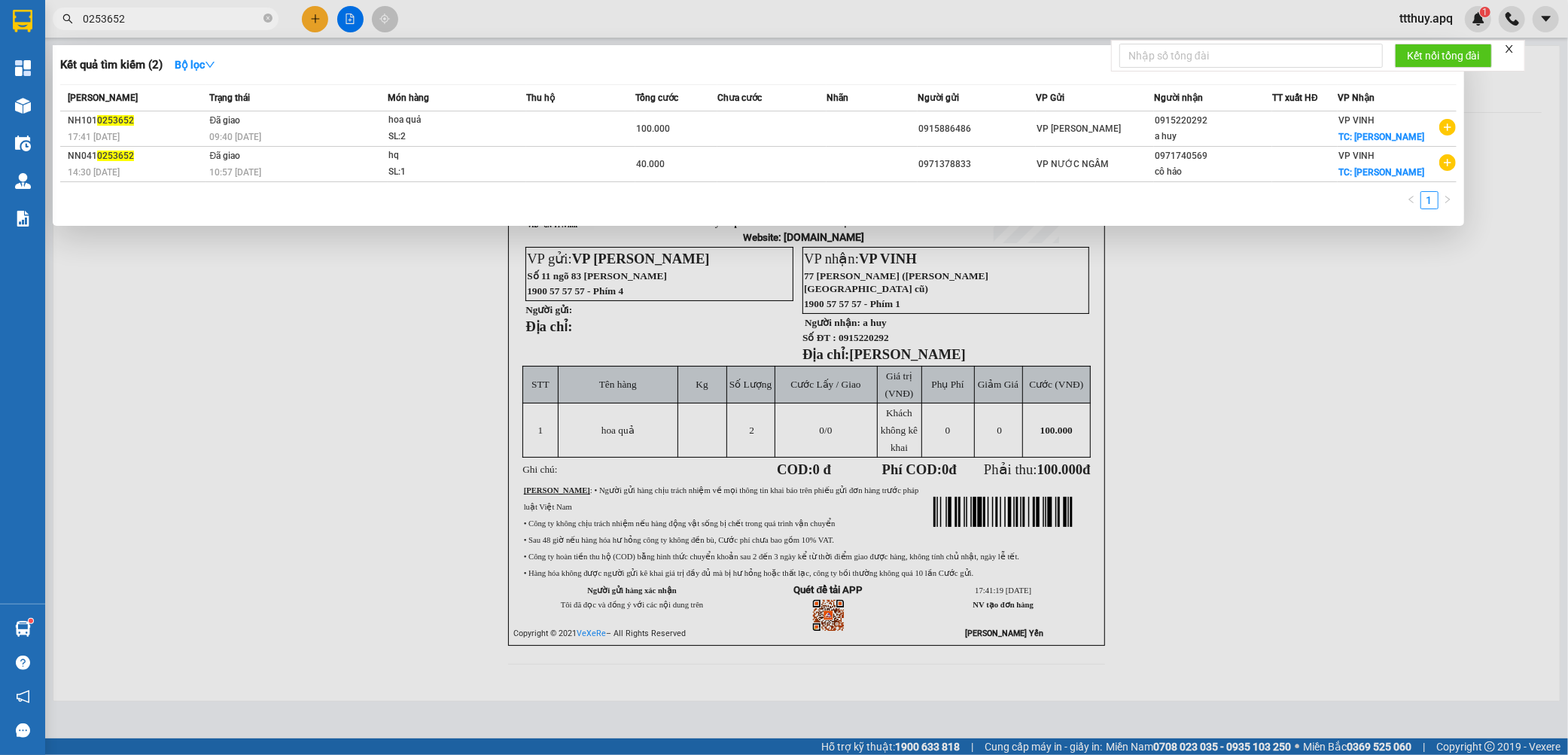
click at [213, 17] on input "0253652" at bounding box center [172, 18] width 178 height 17
type input "0253789"
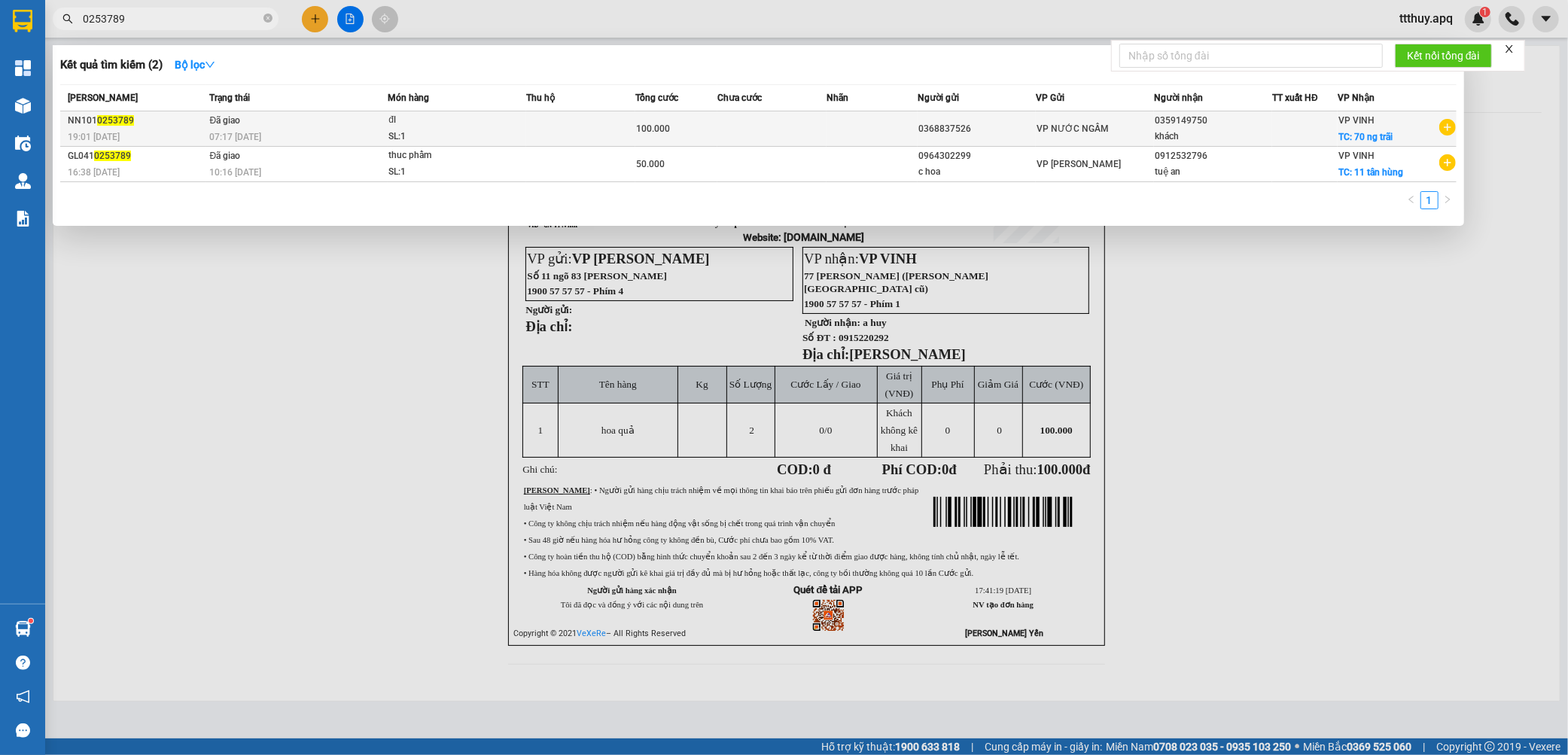
click at [285, 129] on div "07:17 [DATE]" at bounding box center [298, 137] width 178 height 17
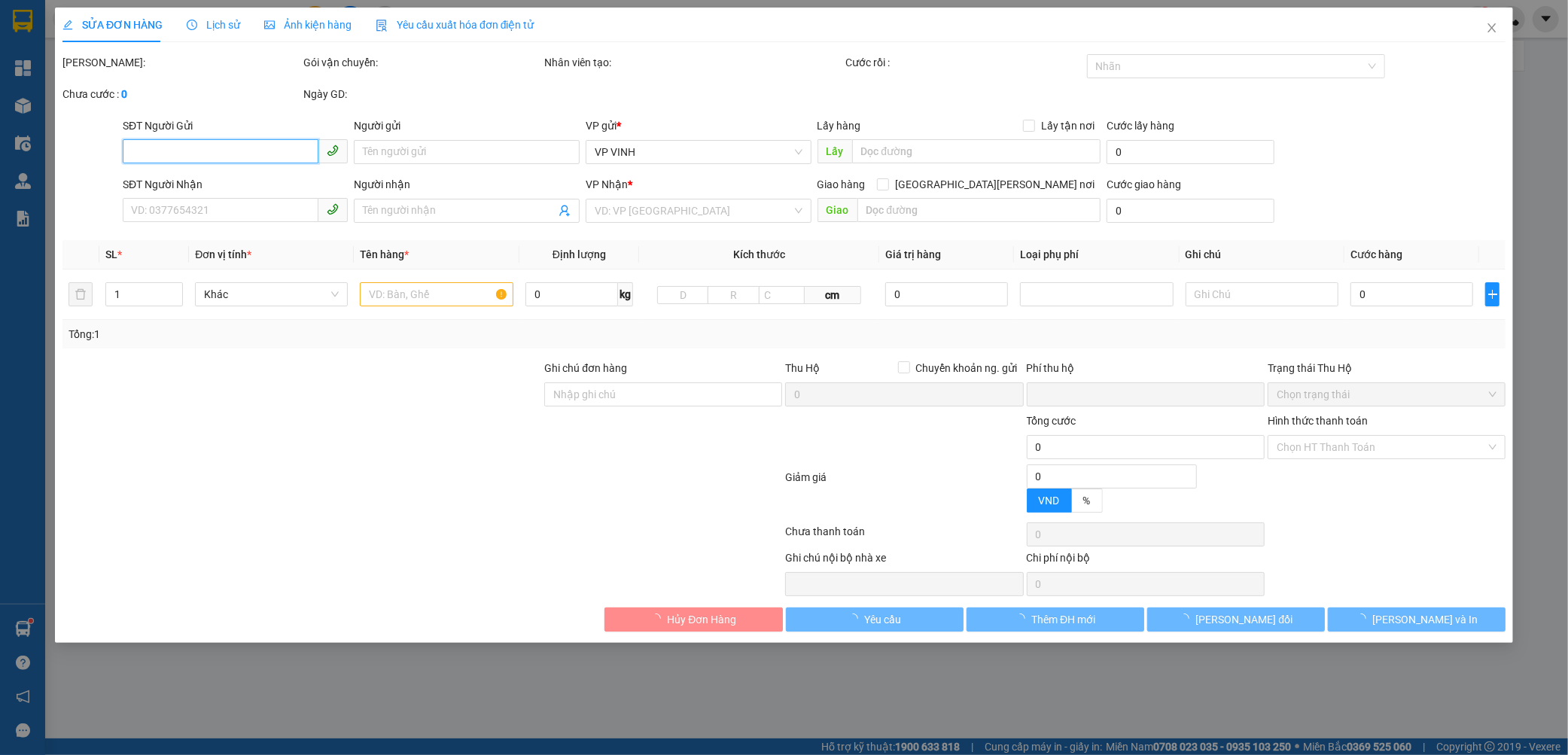
type input "0368837526"
type input "0359149750"
type input "khách"
checkbox input "true"
type input "70 ng trãi"
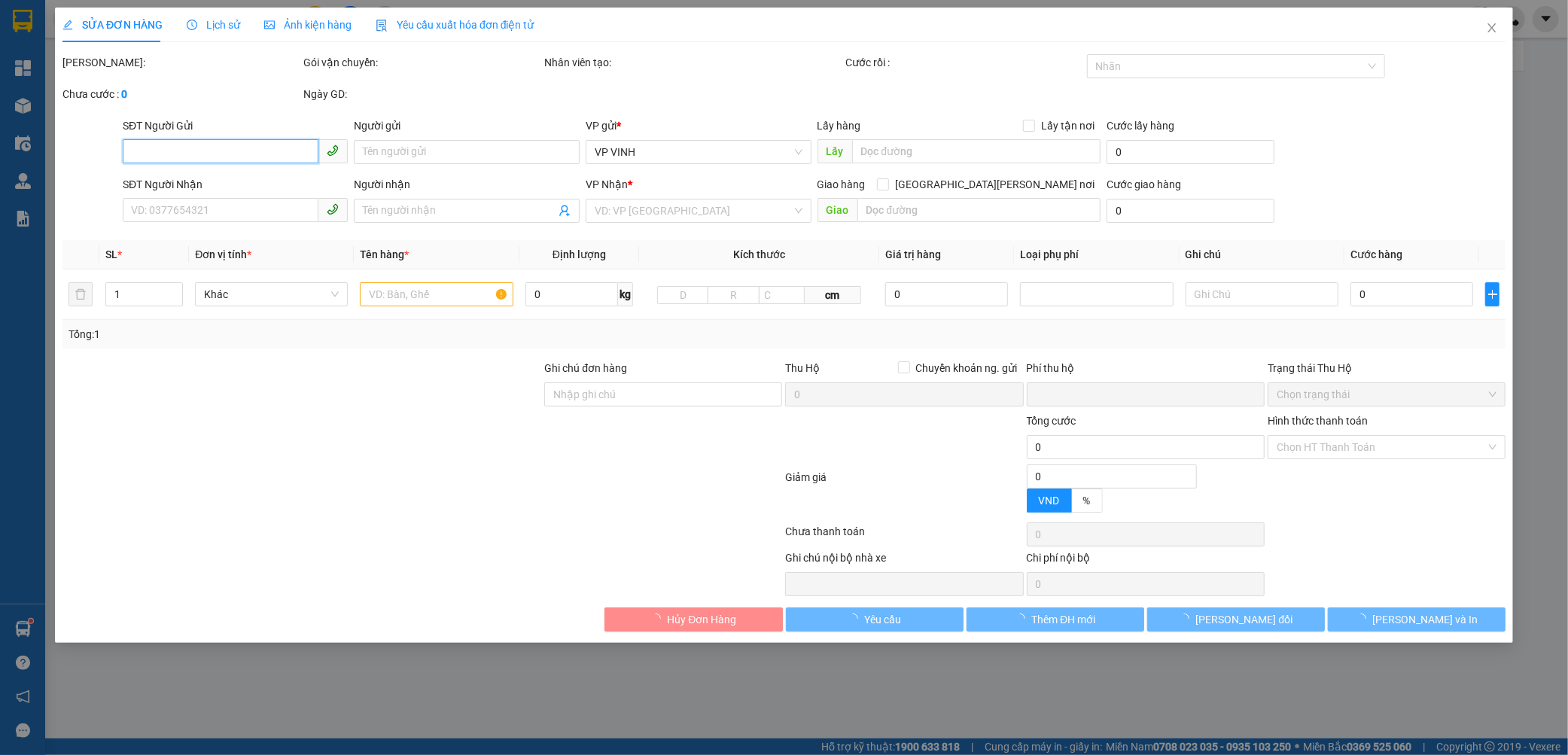
type input "0"
type input "100.000"
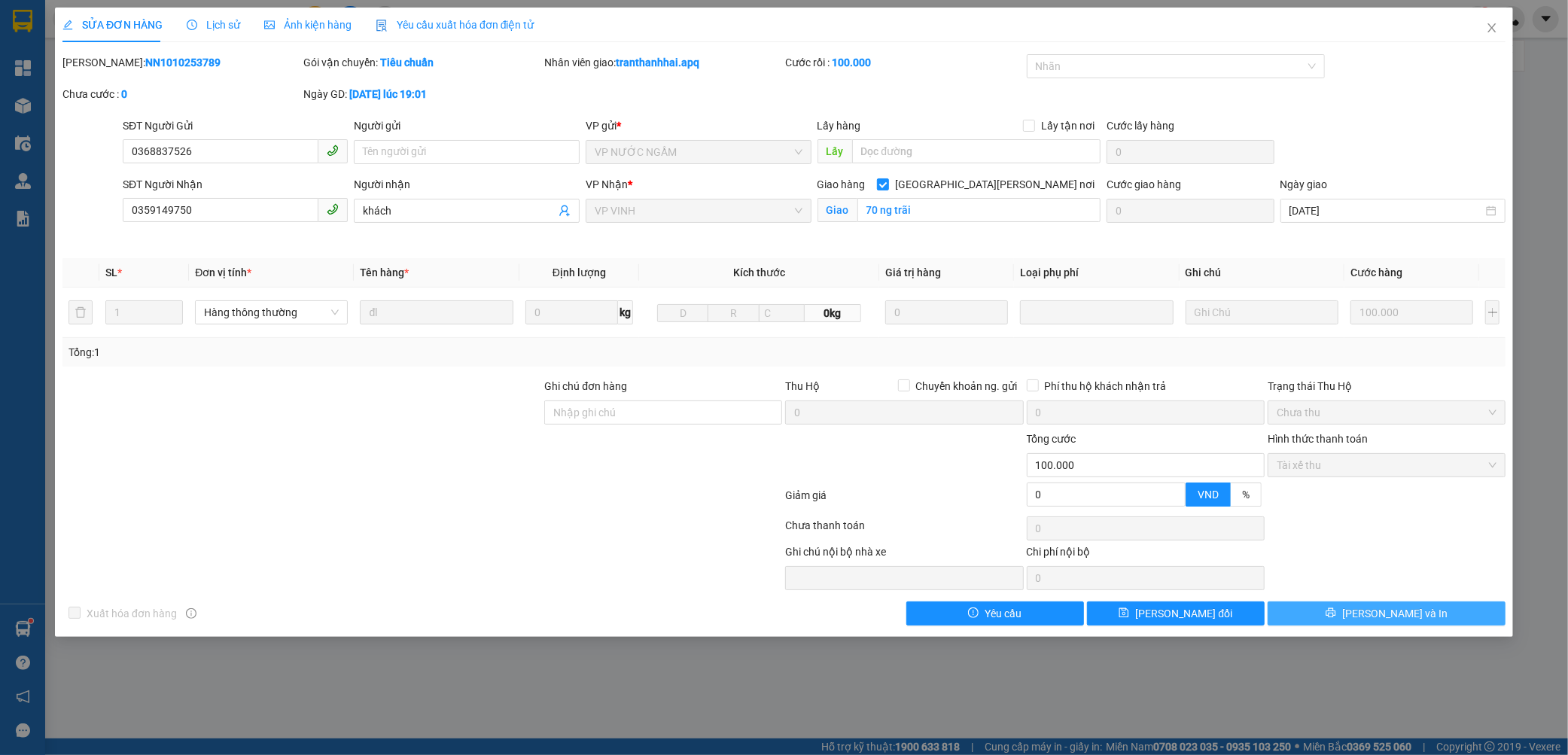
click at [1302, 618] on button "[PERSON_NAME] và In" at bounding box center [1386, 613] width 238 height 24
